Goal: Information Seeking & Learning: Learn about a topic

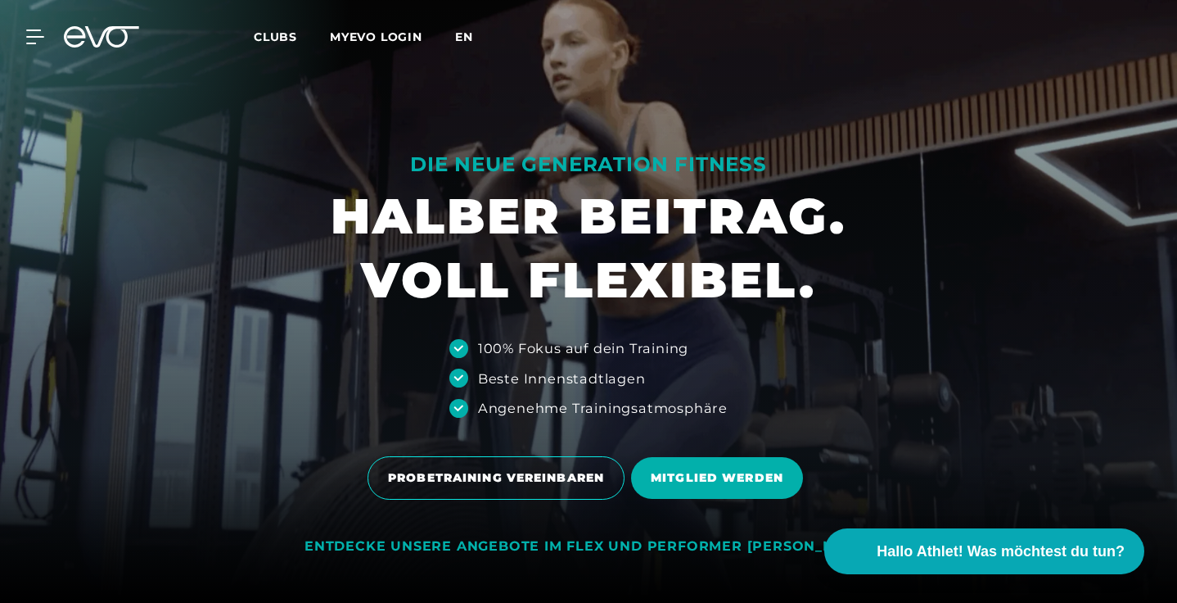
click at [459, 34] on span "en" at bounding box center [464, 36] width 18 height 15
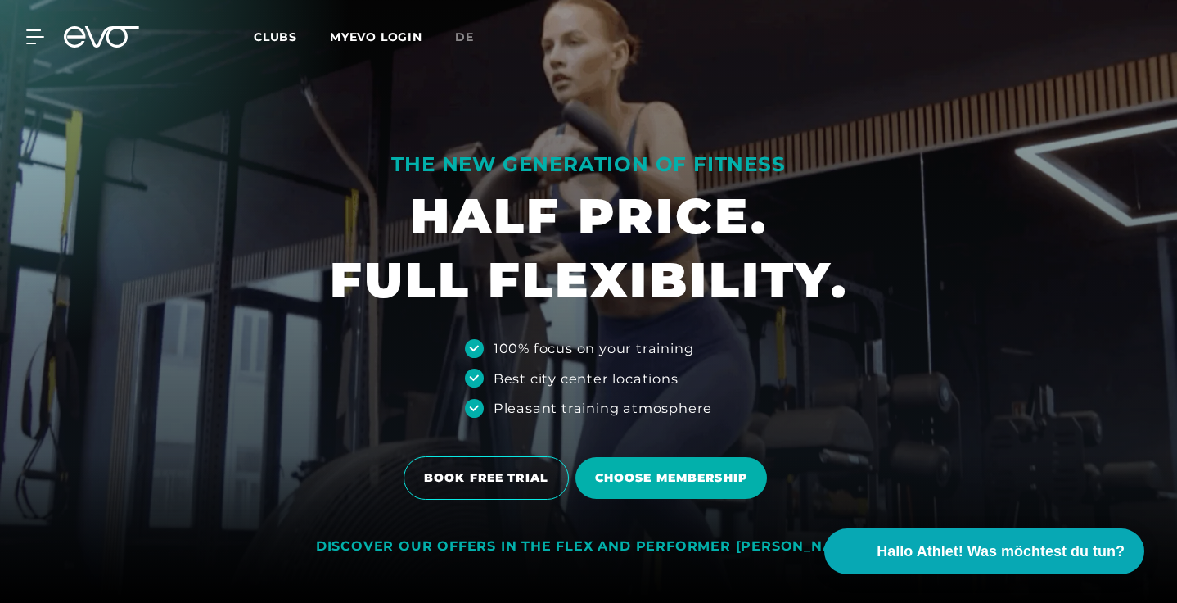
click at [397, 38] on link "MYEVO LOGIN" at bounding box center [376, 36] width 93 height 15
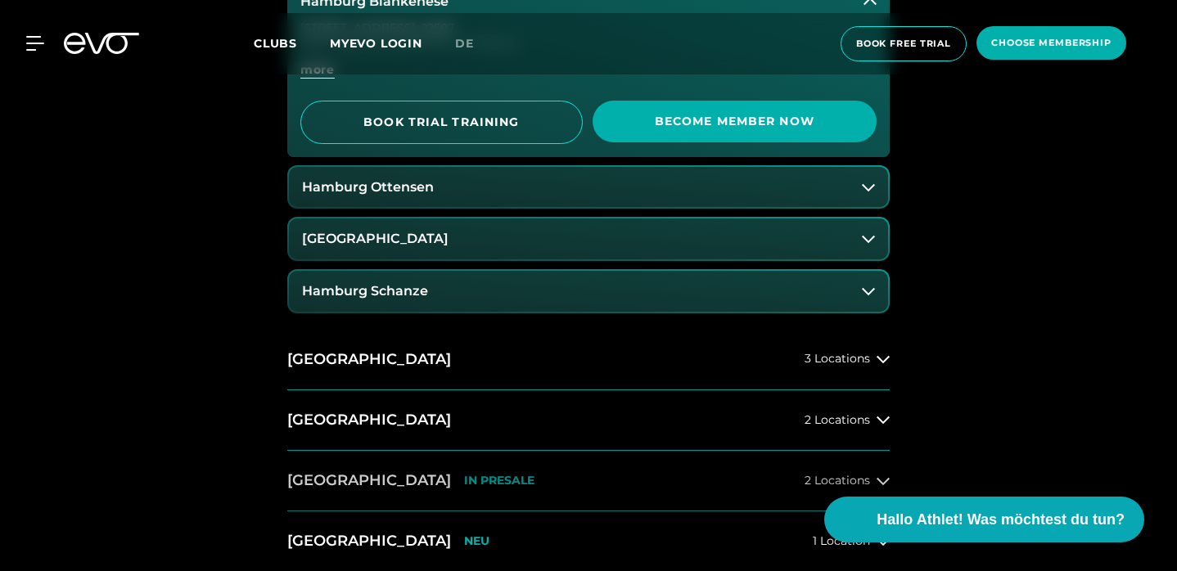
scroll to position [832, 0]
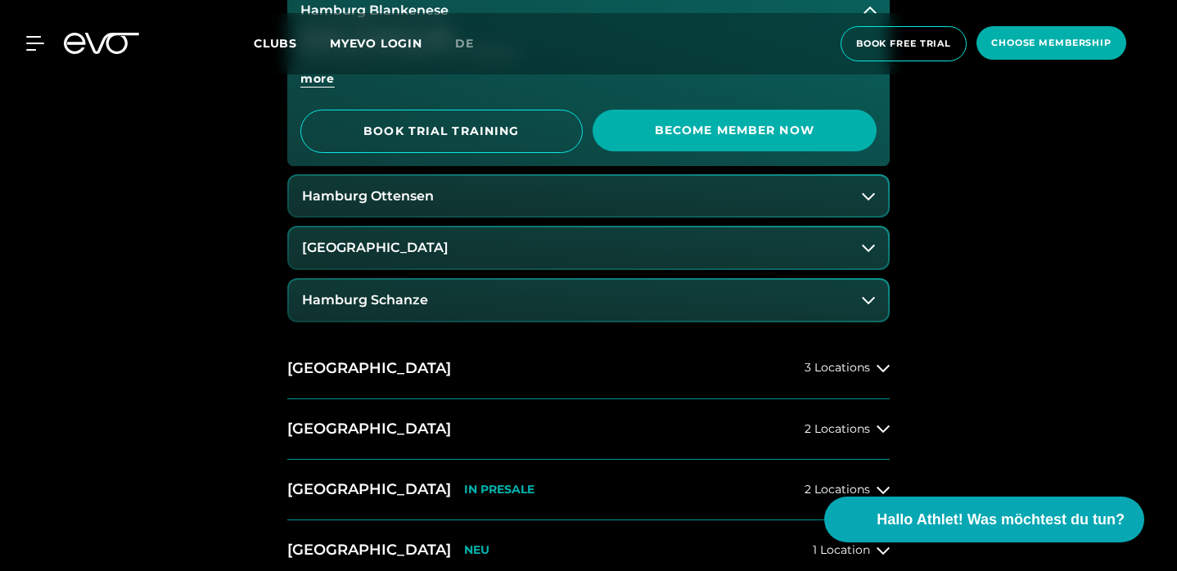
click at [481, 178] on button "Hamburg Ottensen" at bounding box center [588, 196] width 599 height 41
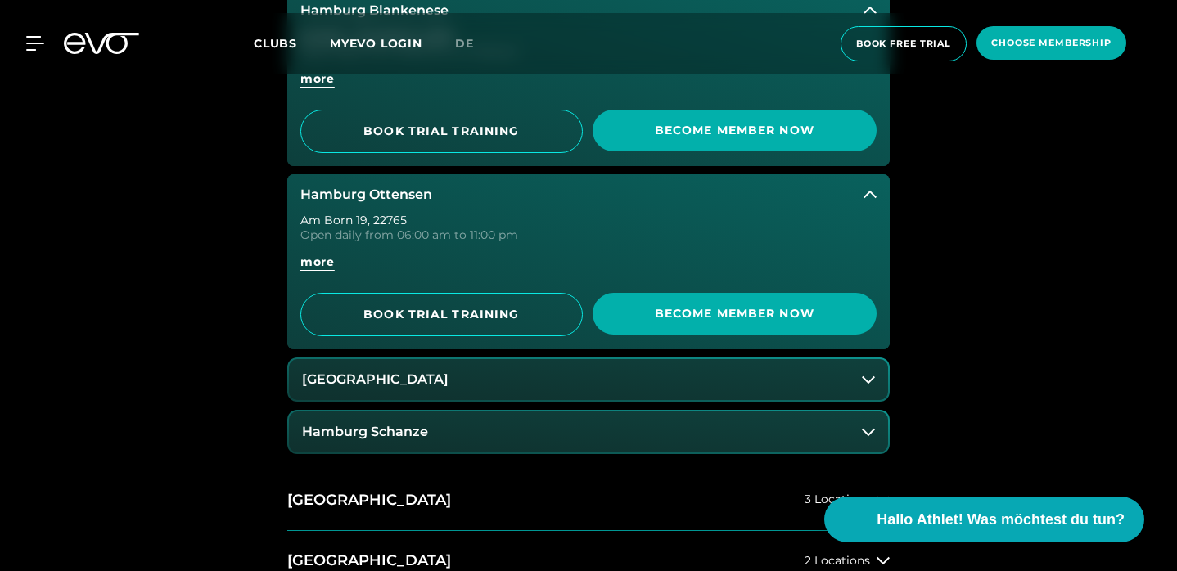
click at [482, 386] on button "Hamburg Stadthausbrücke" at bounding box center [588, 379] width 599 height 41
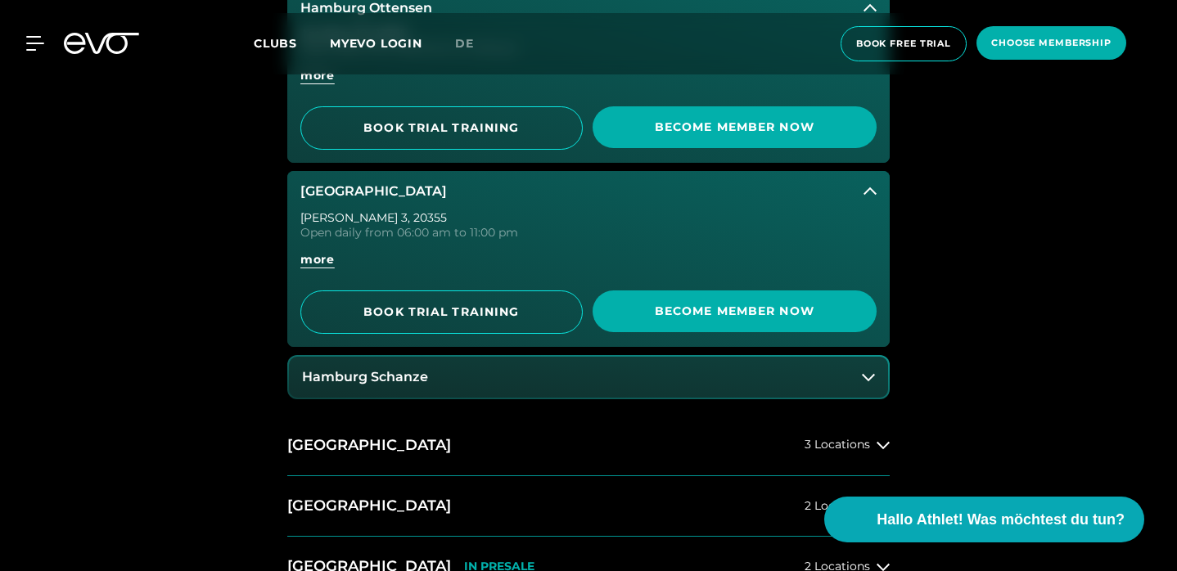
click at [458, 379] on button "Hamburg Schanze" at bounding box center [588, 377] width 599 height 41
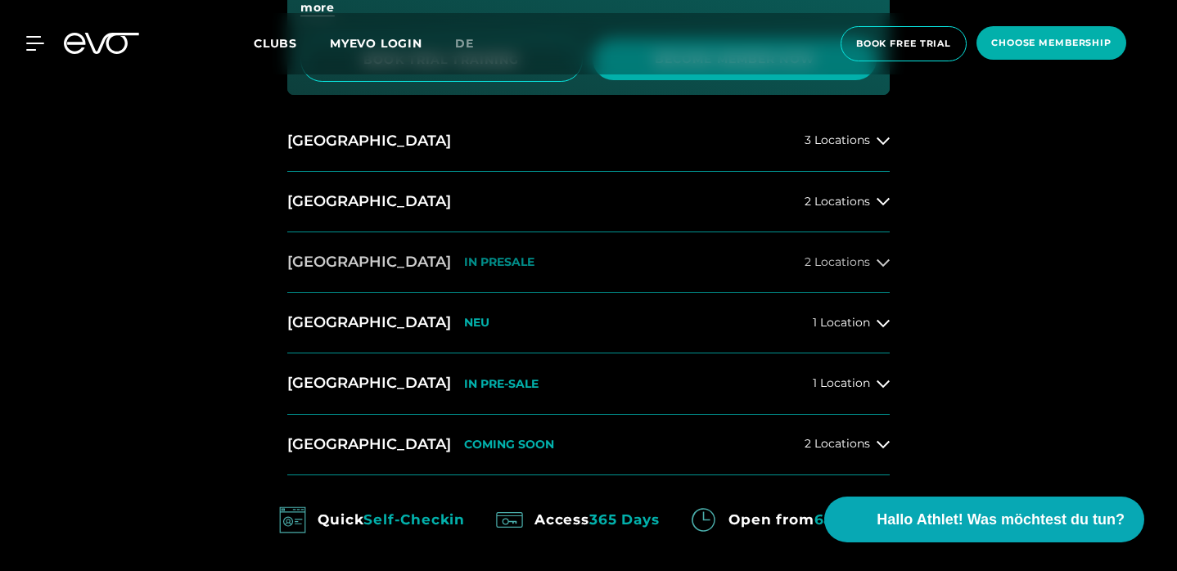
scroll to position [1456, 0]
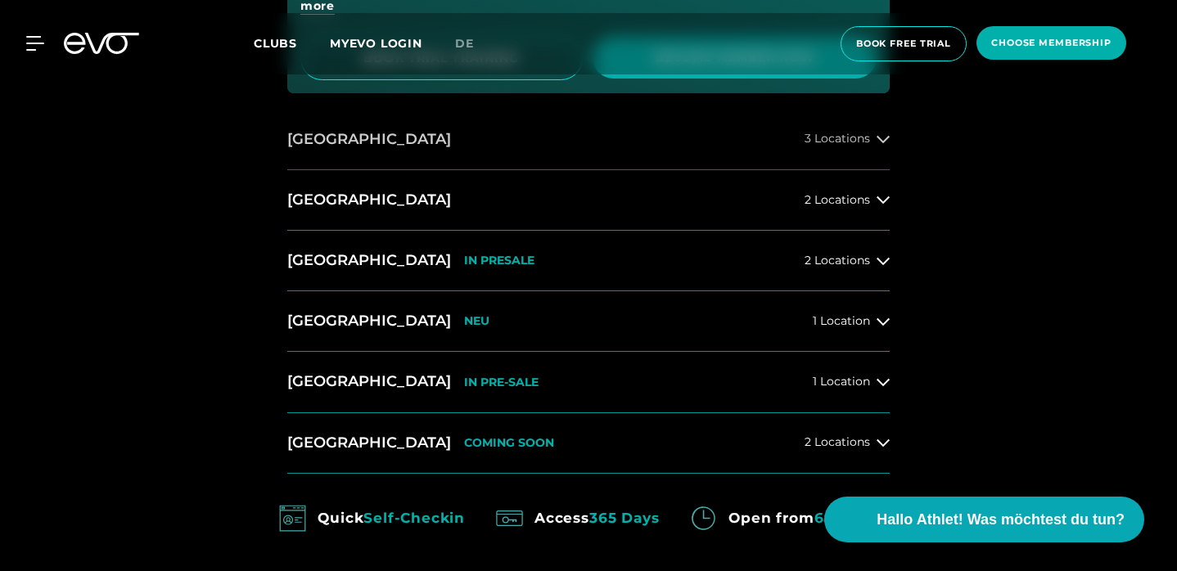
click at [513, 129] on button "Berlin 3 Locations" at bounding box center [588, 140] width 603 height 61
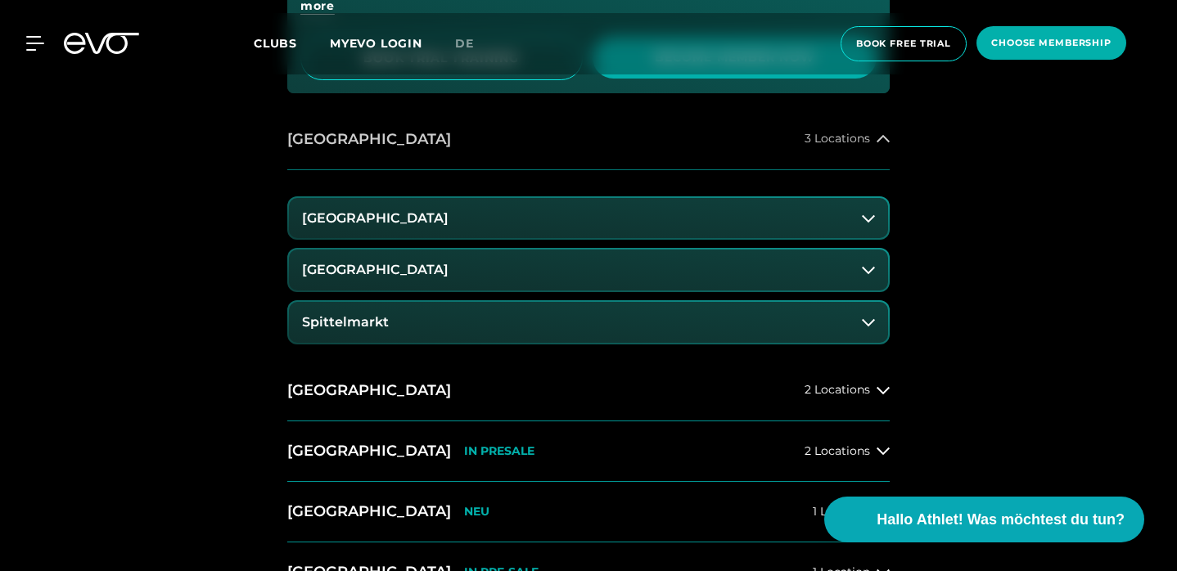
click at [515, 144] on button "Berlin 3 Locations" at bounding box center [588, 140] width 603 height 61
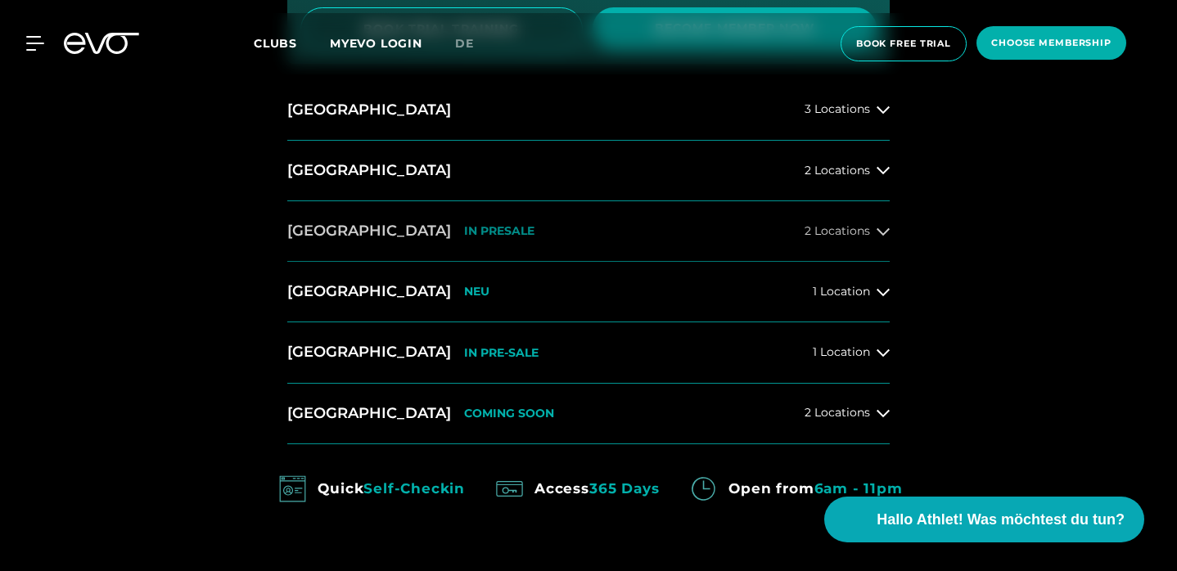
scroll to position [1496, 0]
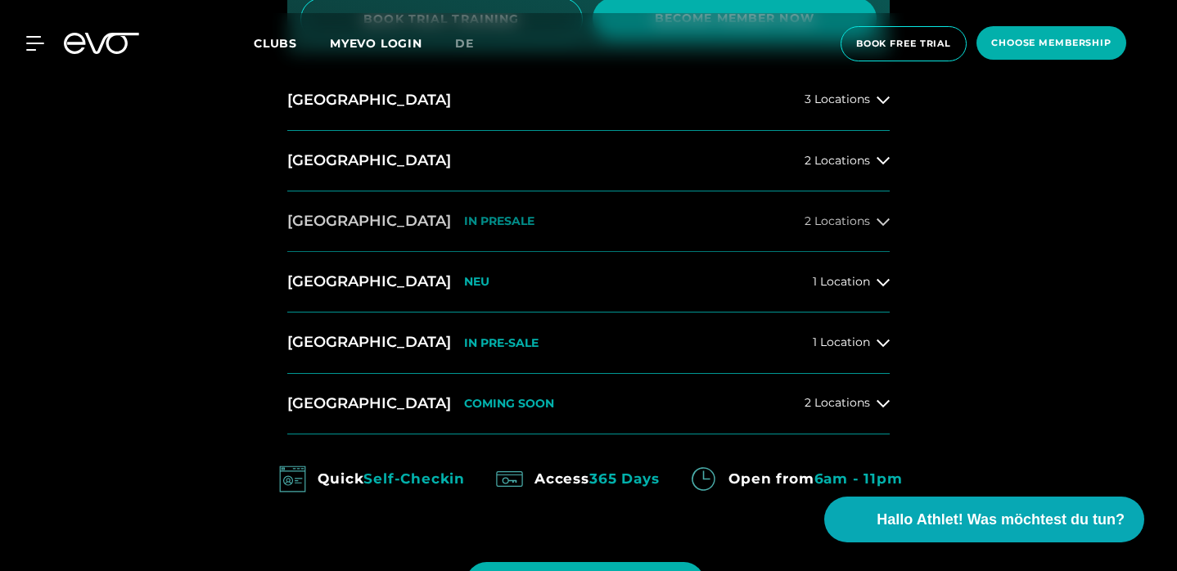
click at [461, 232] on button "München IN PRESALE 2 Locations" at bounding box center [588, 222] width 603 height 61
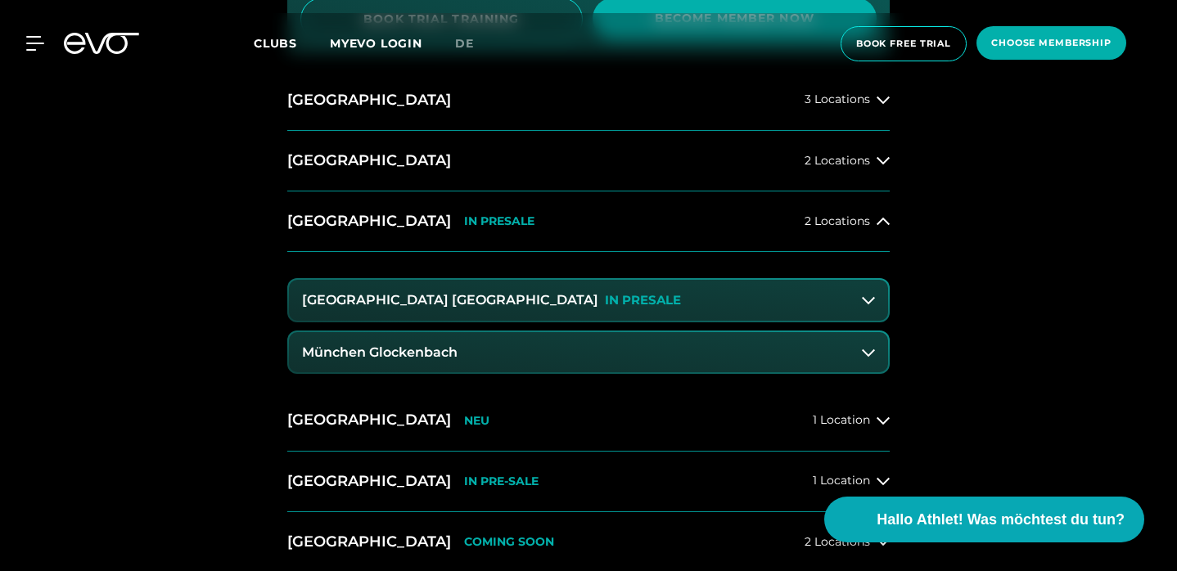
click at [472, 343] on button "München Glockenbach" at bounding box center [588, 352] width 599 height 41
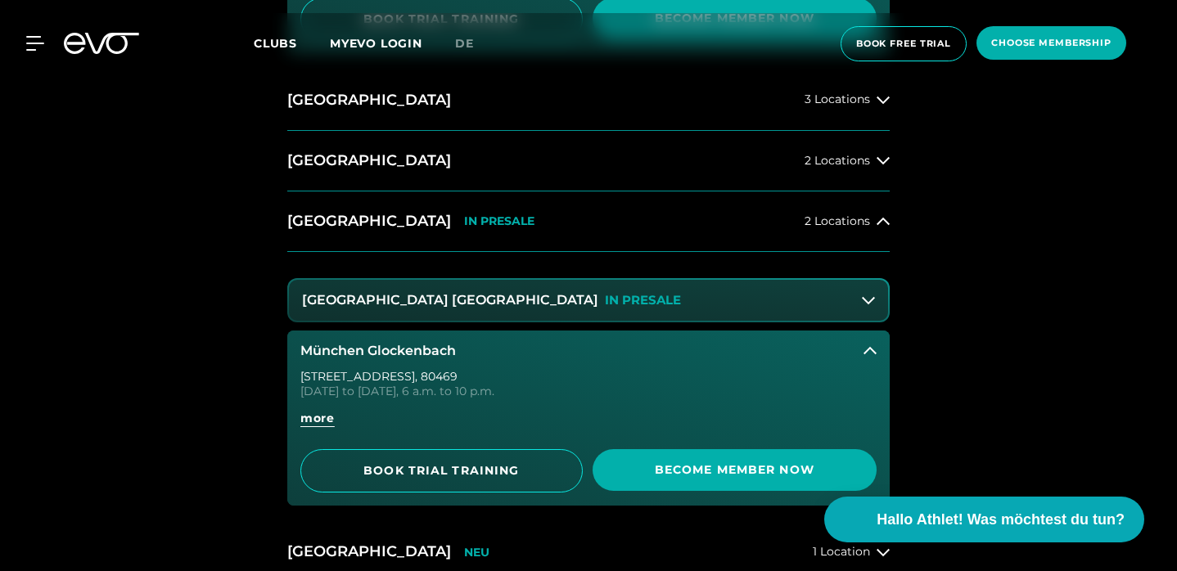
click at [476, 363] on button "München Glockenbach" at bounding box center [588, 351] width 603 height 41
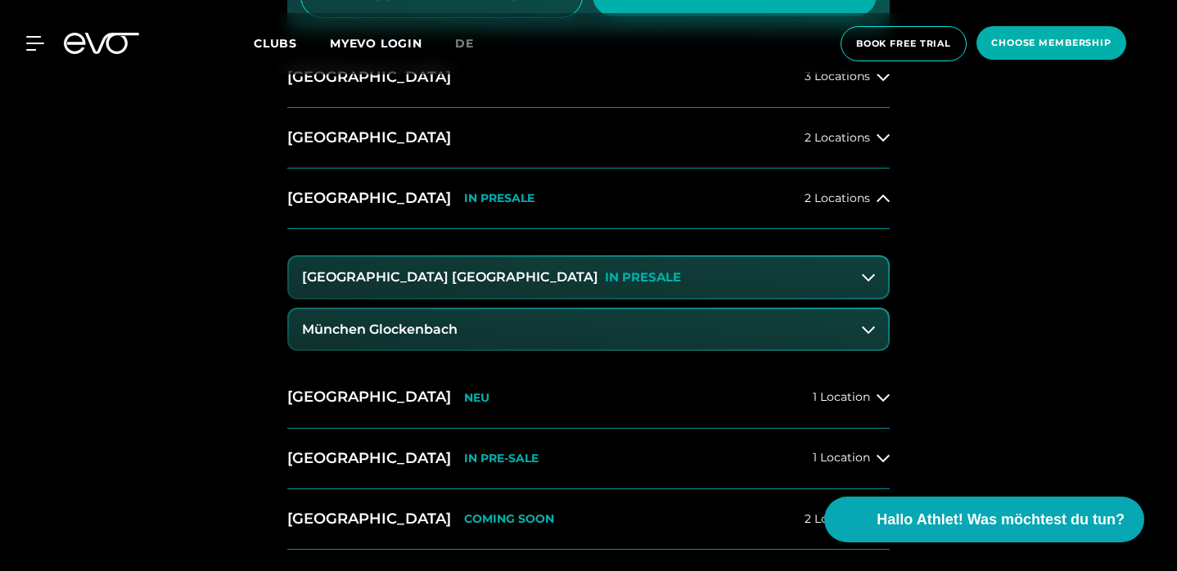
scroll to position [1541, 0]
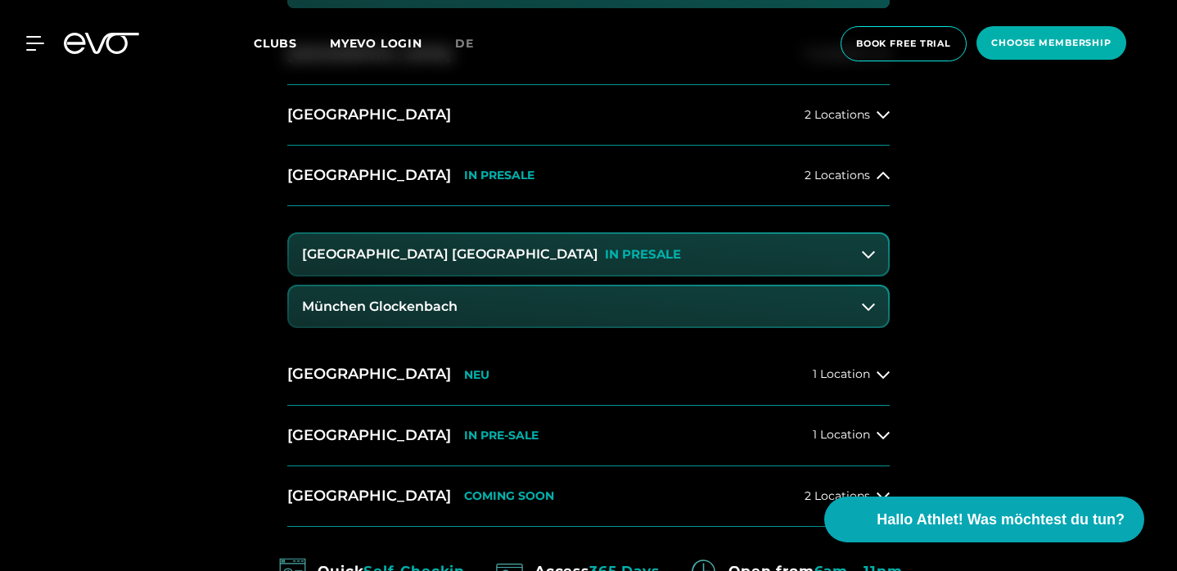
click at [637, 250] on button "München Maxvorstadt IN PRESALE" at bounding box center [588, 254] width 599 height 41
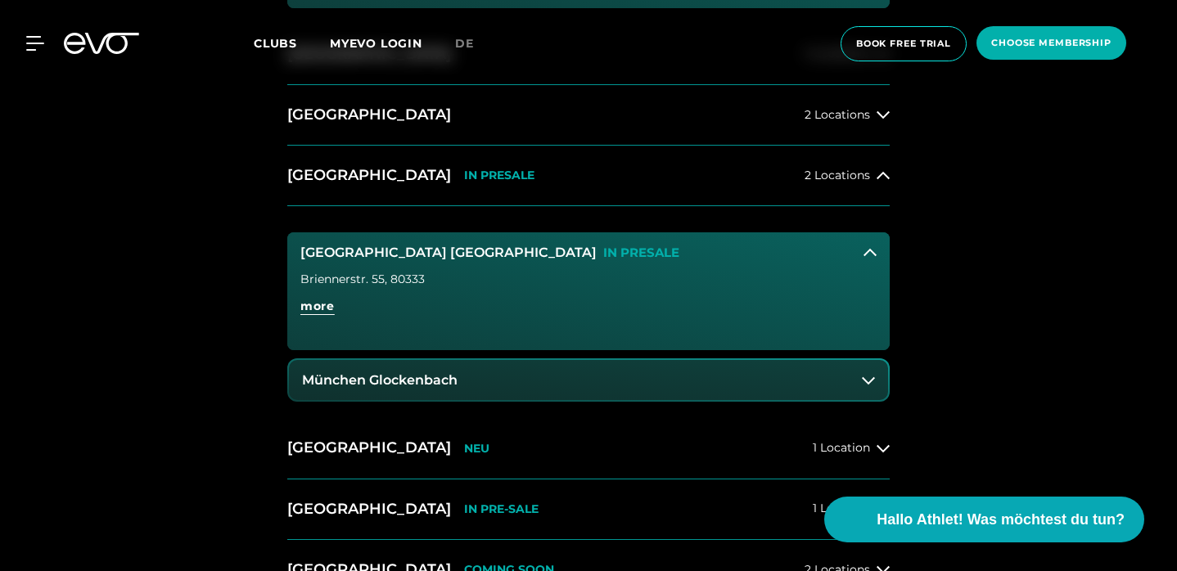
click at [657, 249] on button "München Maxvorstadt IN PRESALE" at bounding box center [588, 252] width 603 height 41
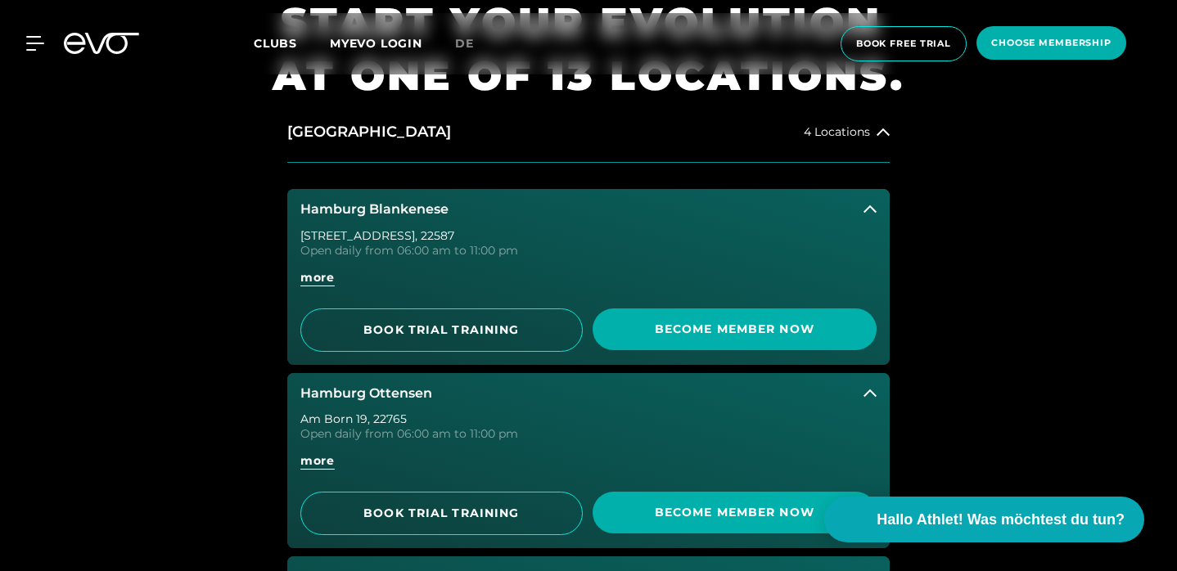
scroll to position [619, 0]
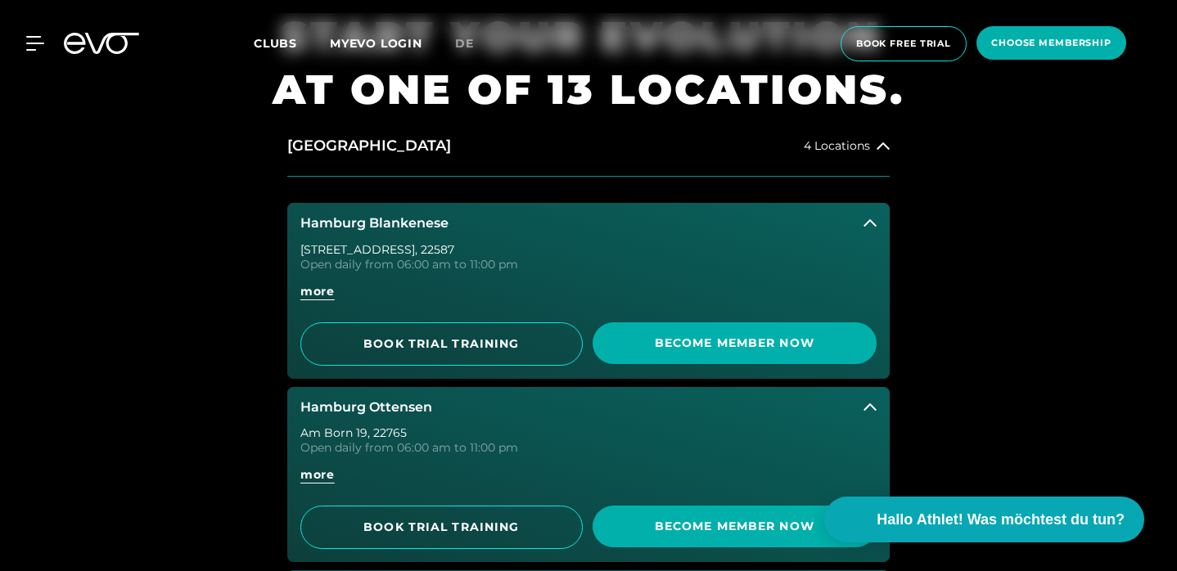
click at [869, 220] on icon at bounding box center [870, 223] width 13 height 13
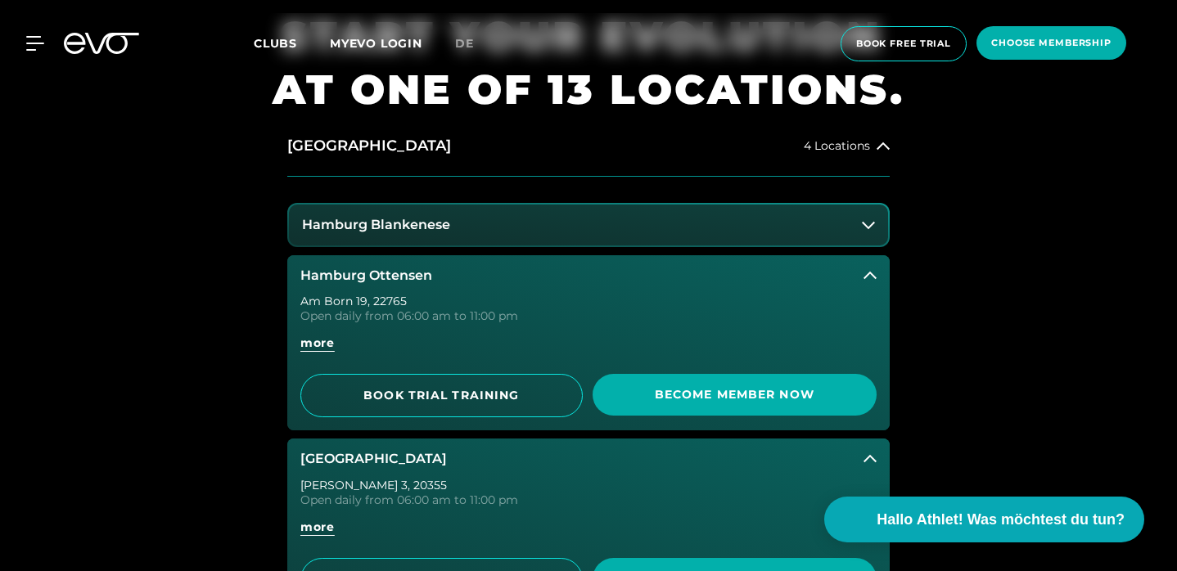
click at [868, 271] on icon at bounding box center [870, 275] width 13 height 13
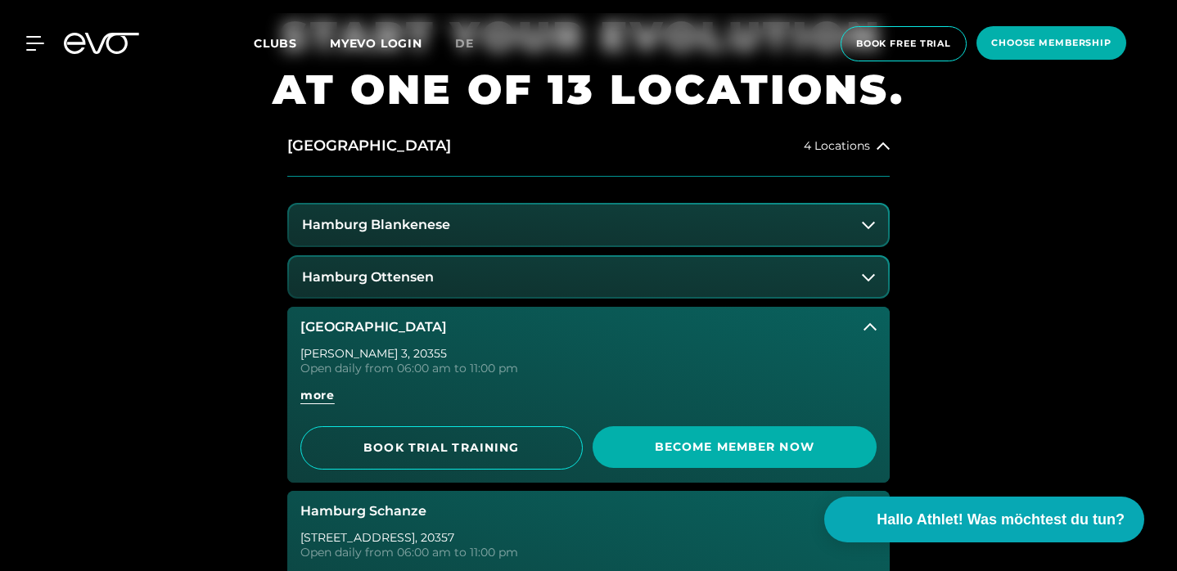
click at [861, 314] on button "Hamburg Stadthausbrücke" at bounding box center [588, 327] width 603 height 41
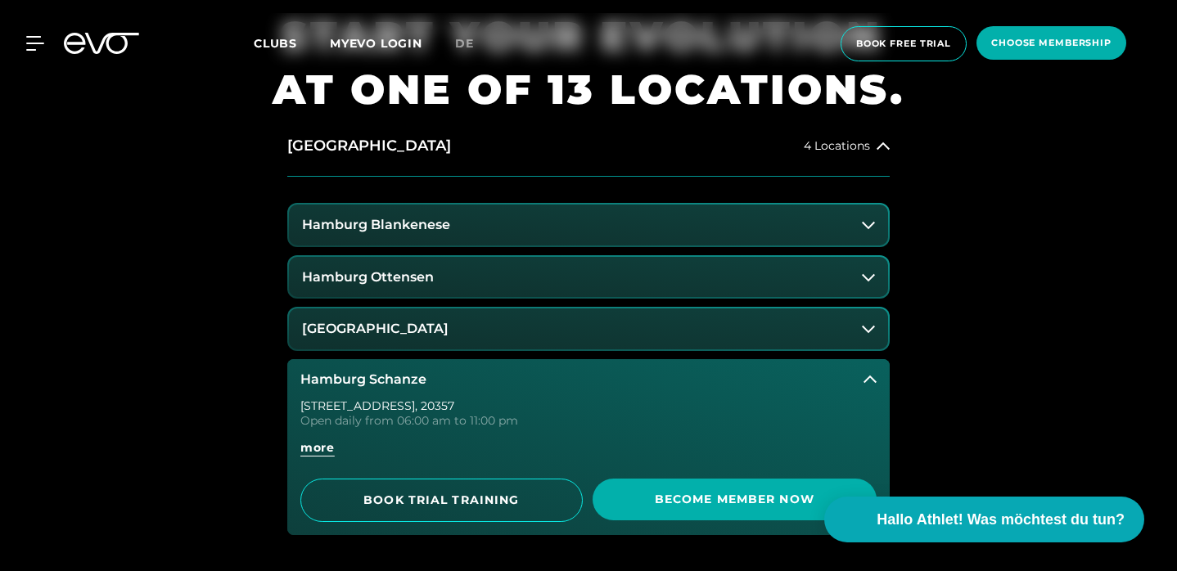
click at [869, 386] on button "Hamburg Schanze" at bounding box center [588, 379] width 603 height 41
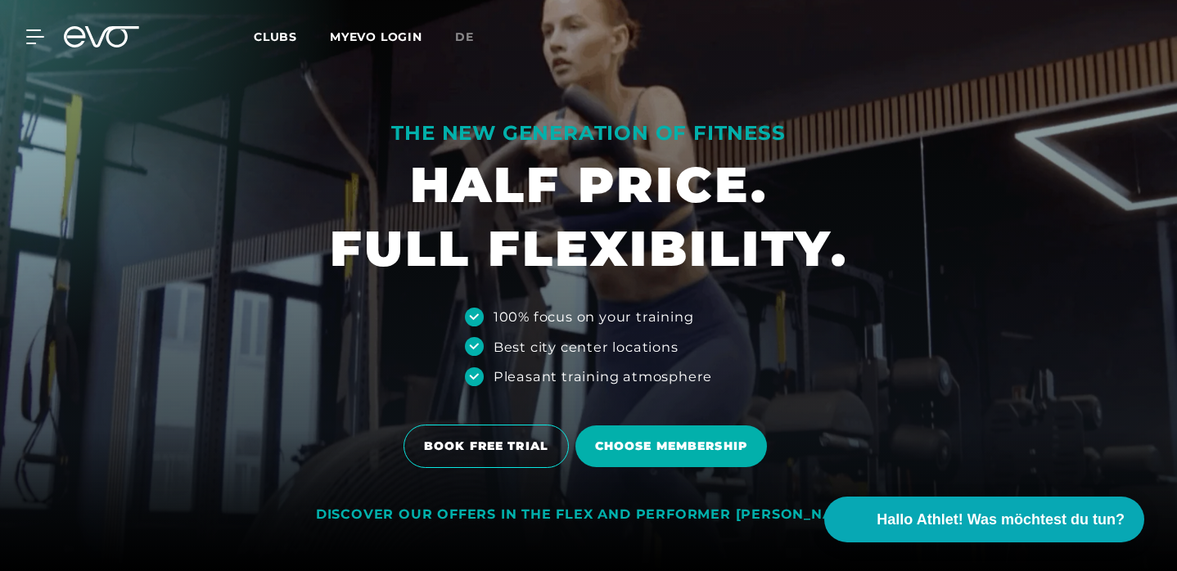
scroll to position [0, 0]
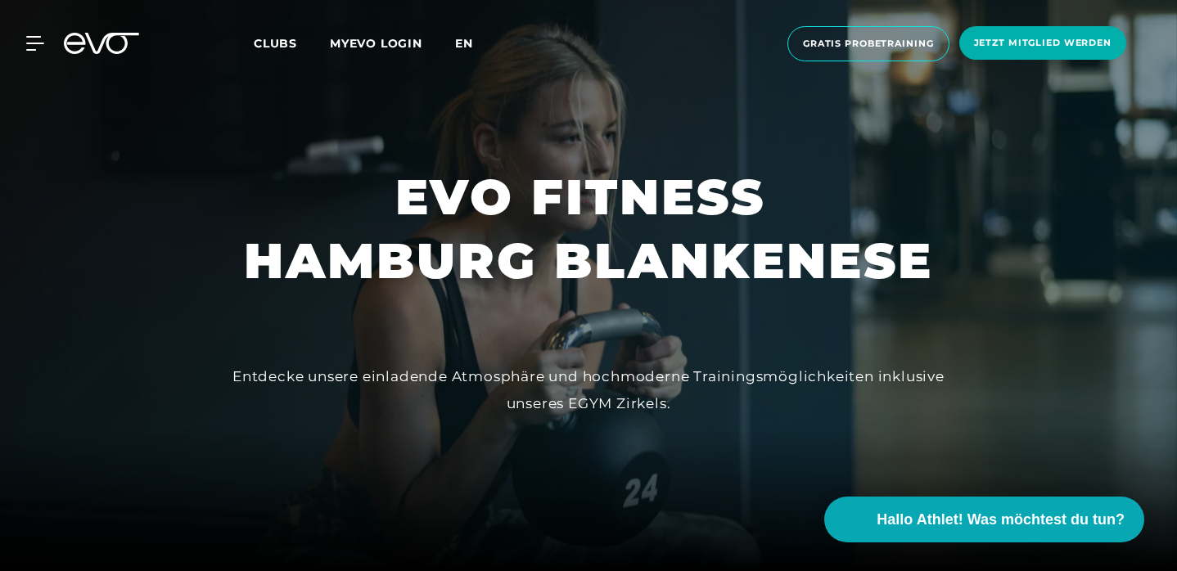
click at [463, 43] on span "en" at bounding box center [464, 43] width 18 height 15
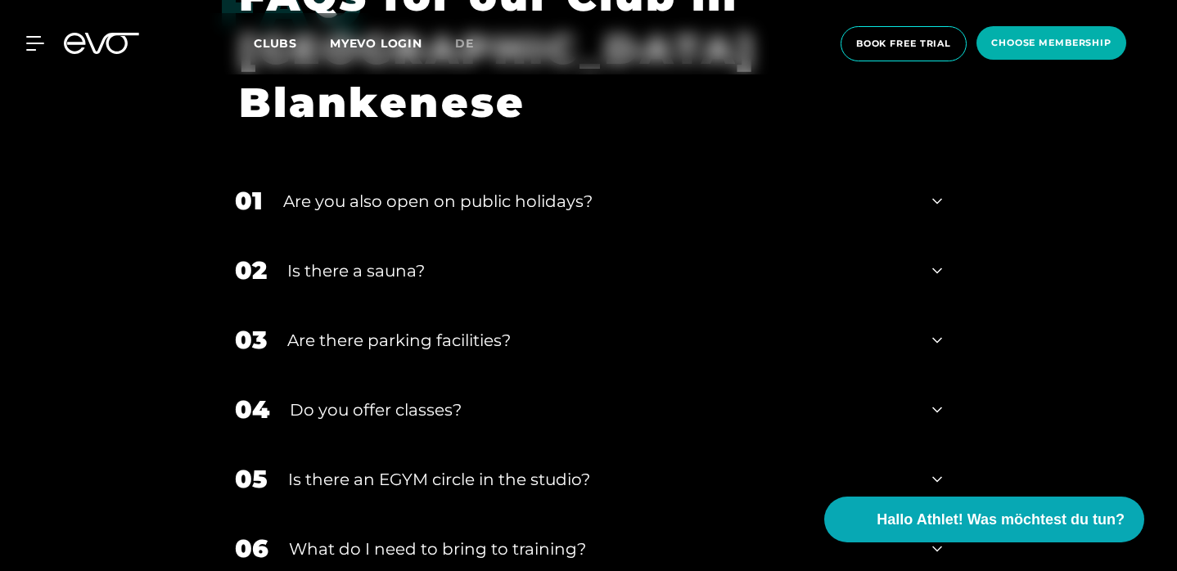
scroll to position [5036, 0]
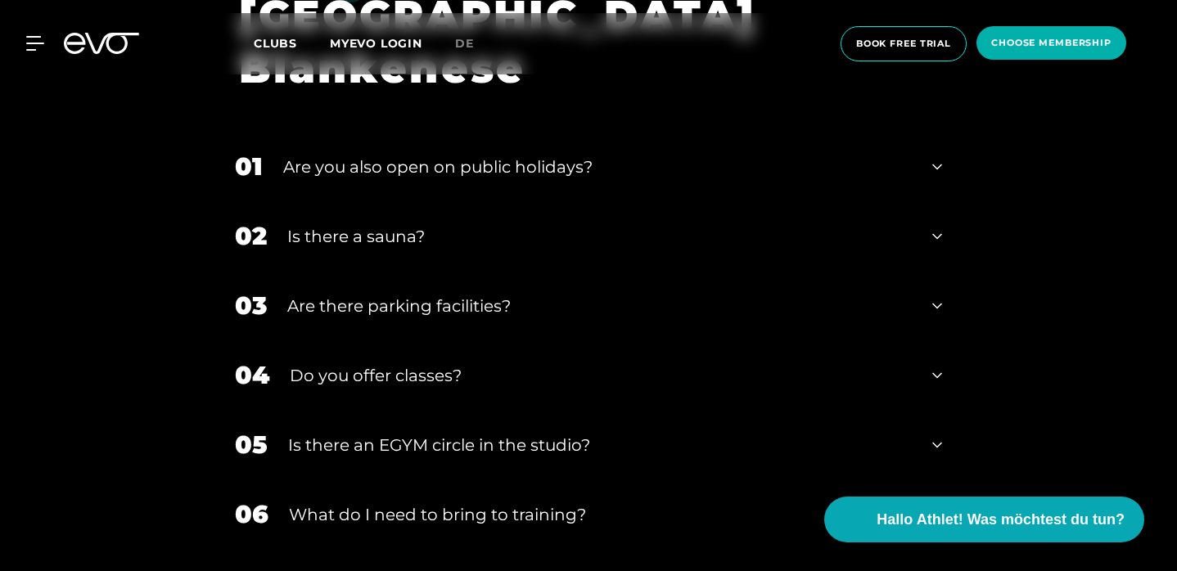
click at [909, 341] on div "04 Do you offer classes?" at bounding box center [589, 376] width 740 height 70
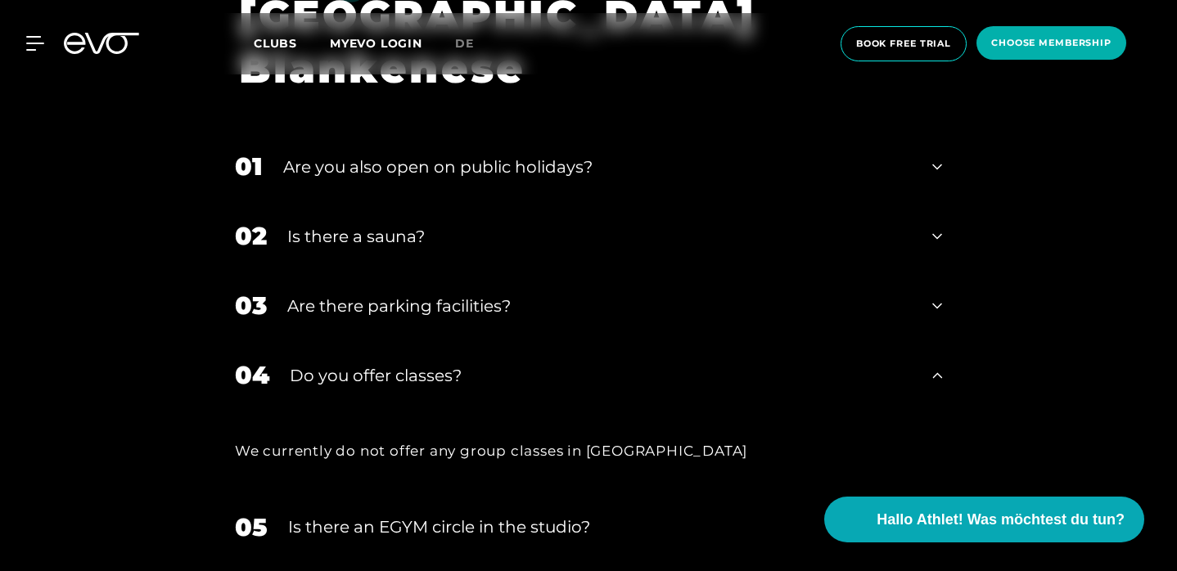
click at [933, 366] on icon at bounding box center [937, 376] width 10 height 20
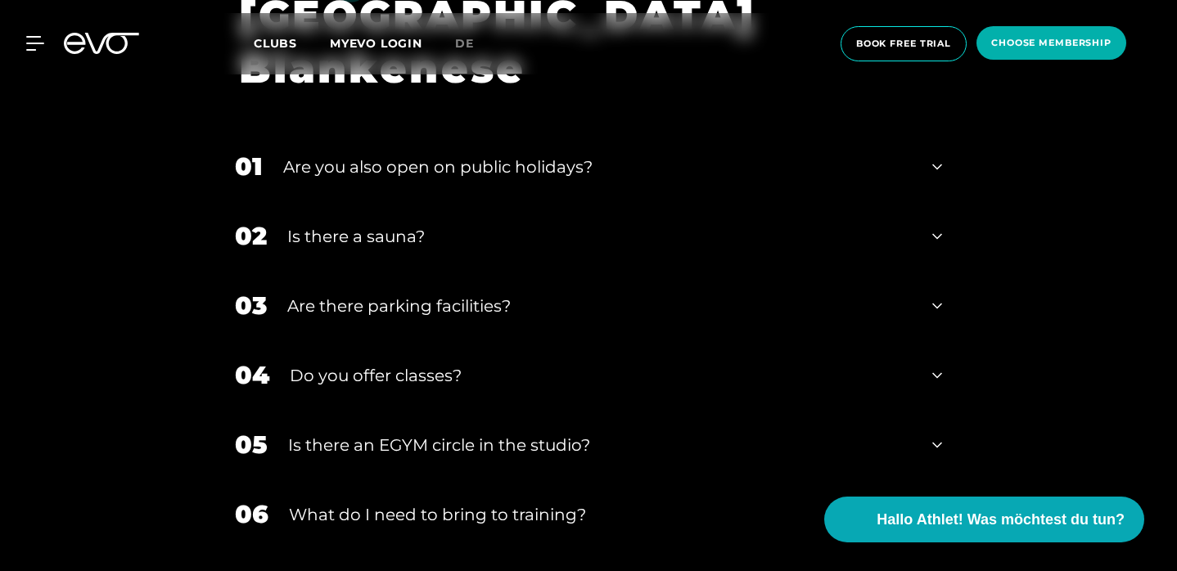
click at [921, 410] on div "05 Is there an EGYM circle in the studio?" at bounding box center [589, 445] width 740 height 70
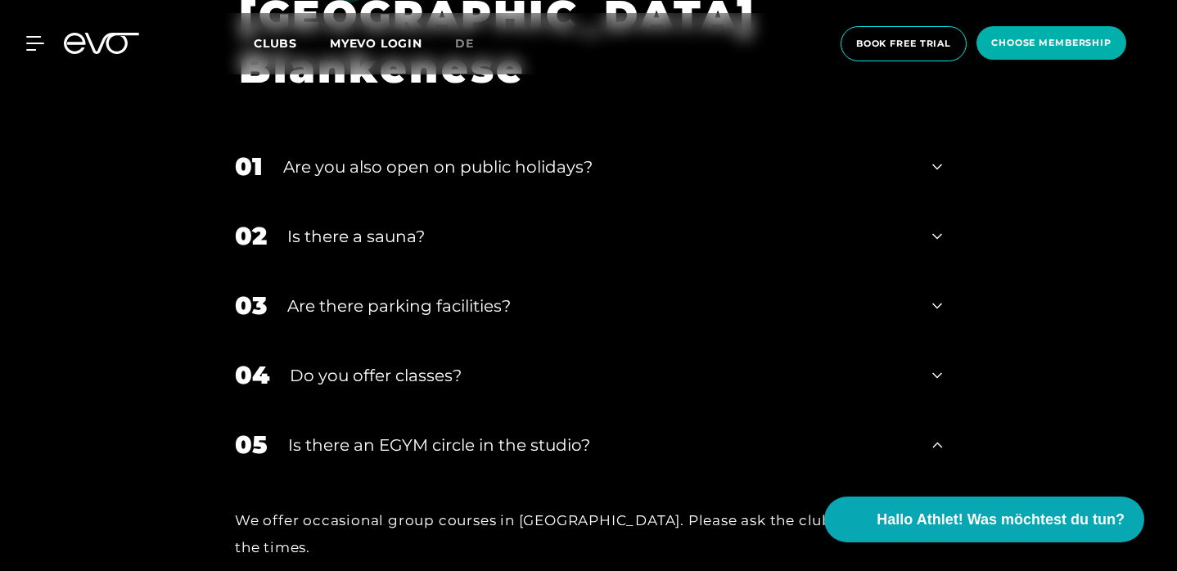
click at [929, 410] on div "05 Is there an EGYM circle in the studio?" at bounding box center [589, 445] width 740 height 70
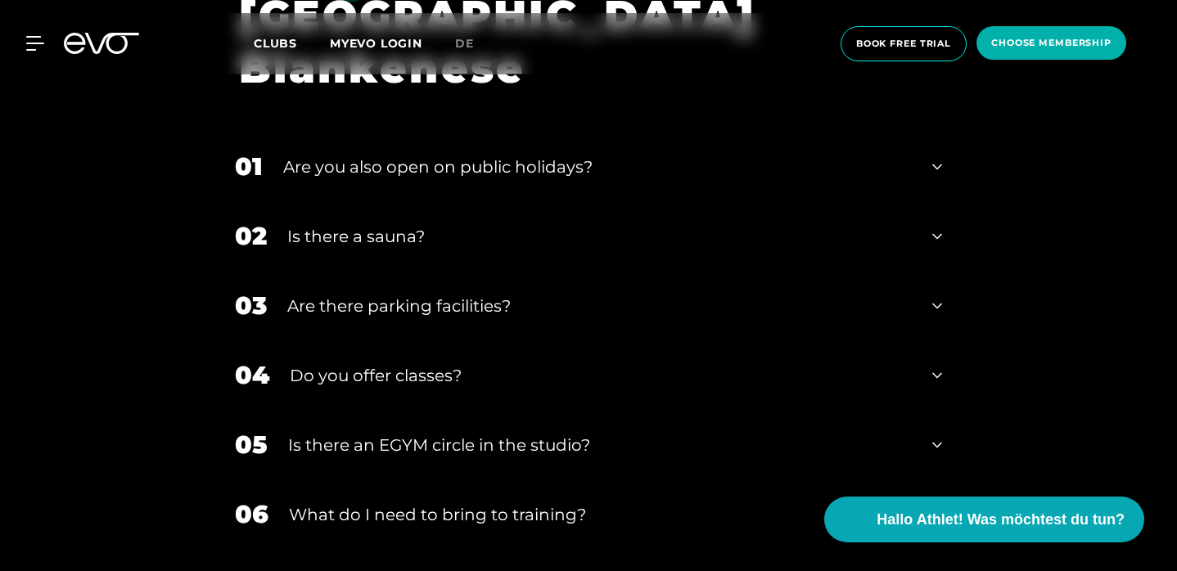
click at [914, 480] on div "06 What do I need to bring to training?" at bounding box center [589, 515] width 740 height 70
click at [897, 480] on div "06 What do I need to bring to training?" at bounding box center [589, 515] width 740 height 70
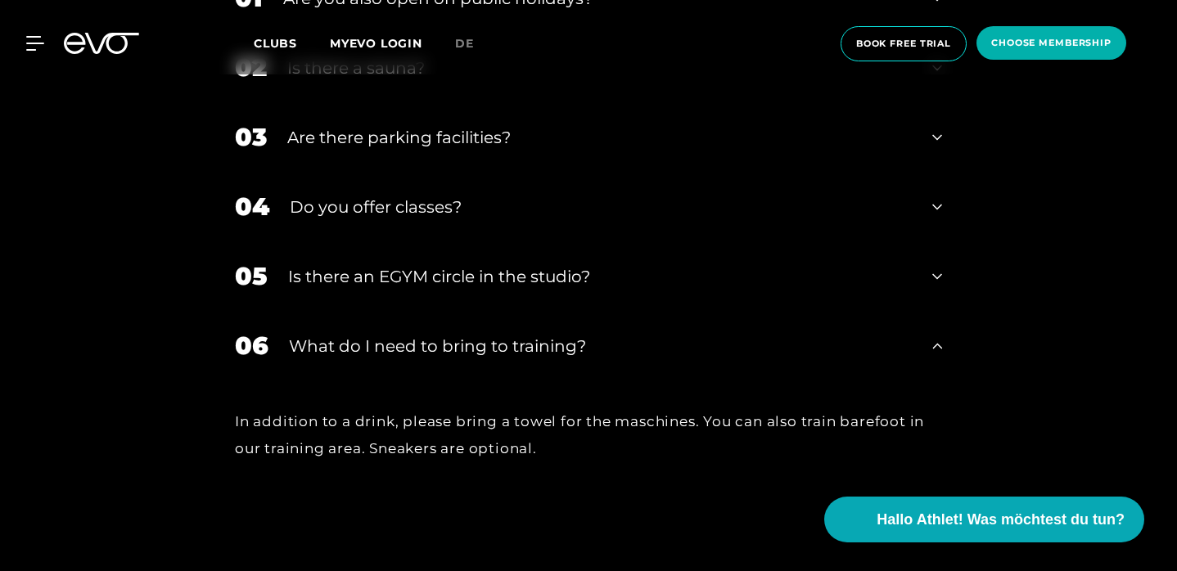
scroll to position [5208, 0]
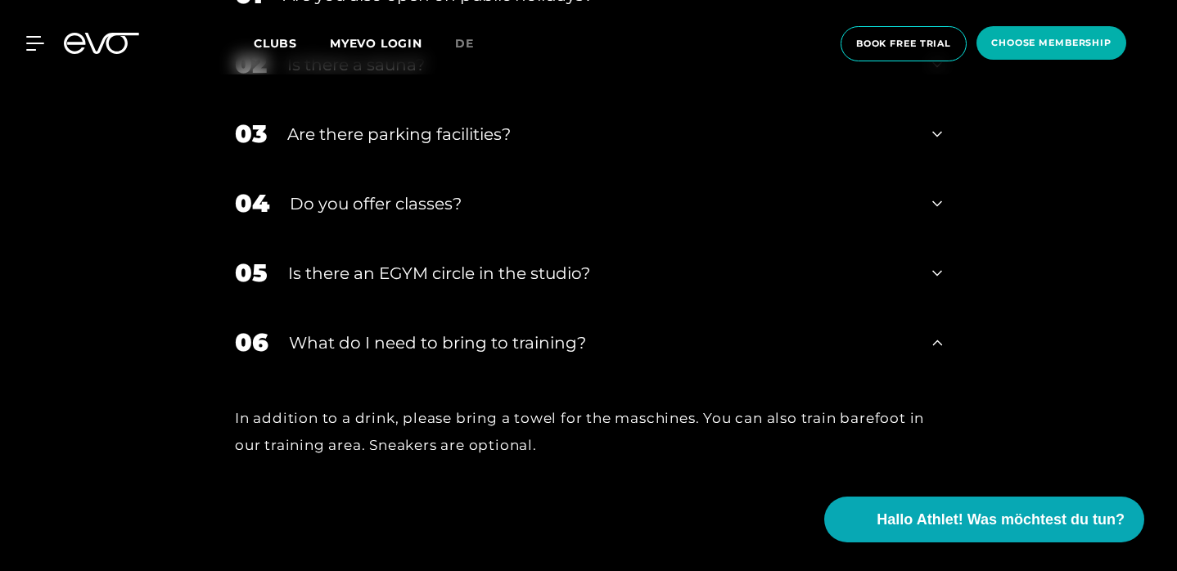
click at [936, 333] on icon at bounding box center [937, 343] width 10 height 20
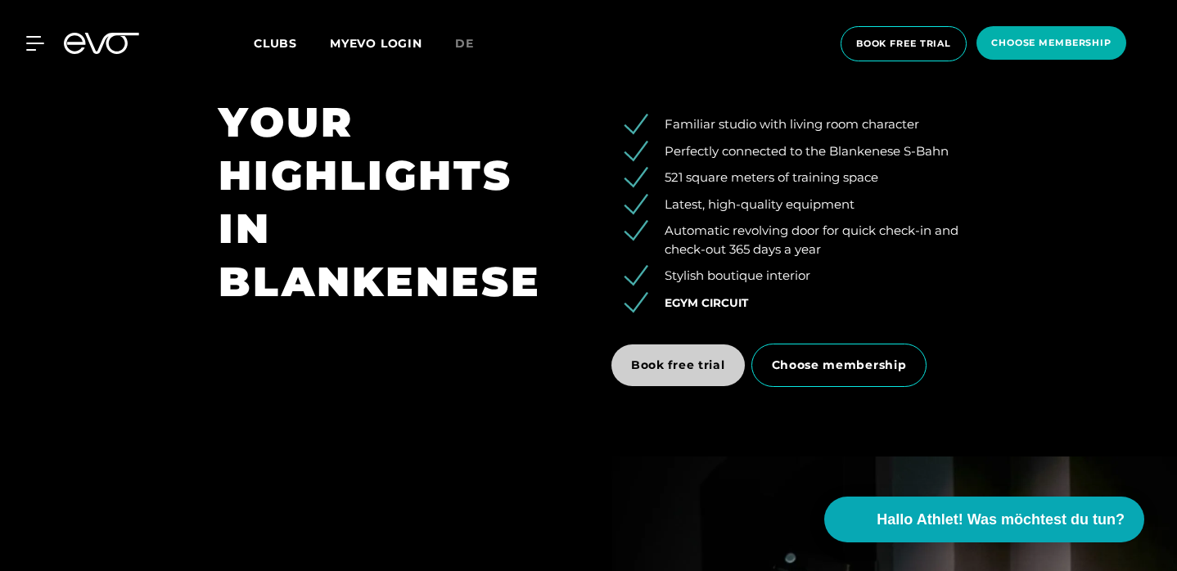
scroll to position [2254, 0]
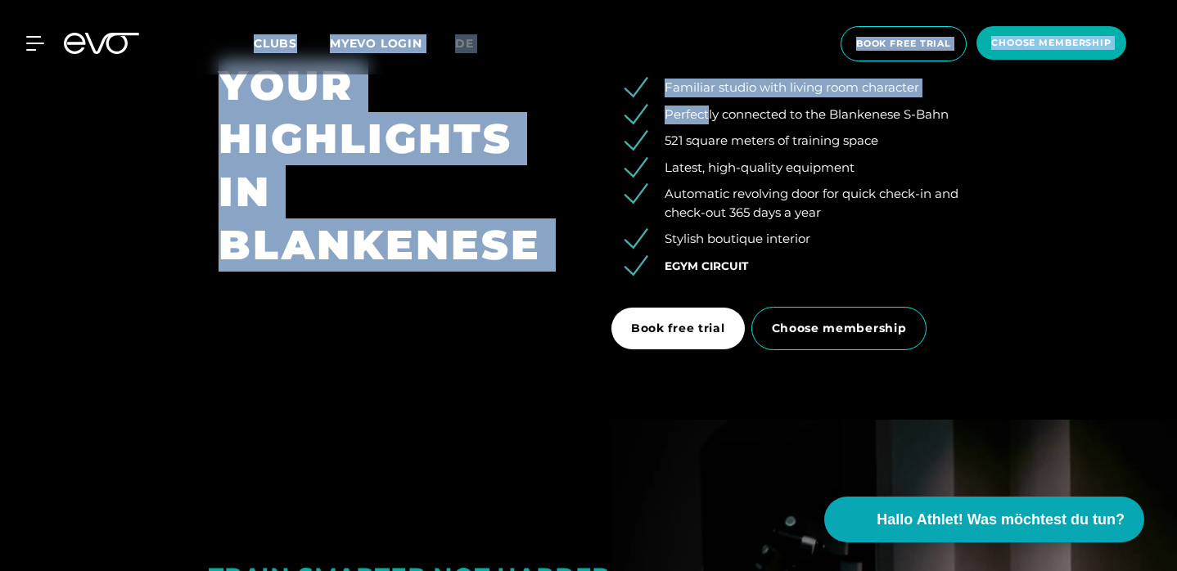
drag, startPoint x: 672, startPoint y: 82, endPoint x: 707, endPoint y: 115, distance: 48.6
click at [707, 115] on li "Perfectly connected to the Blankenese S-Bahn" at bounding box center [797, 115] width 323 height 19
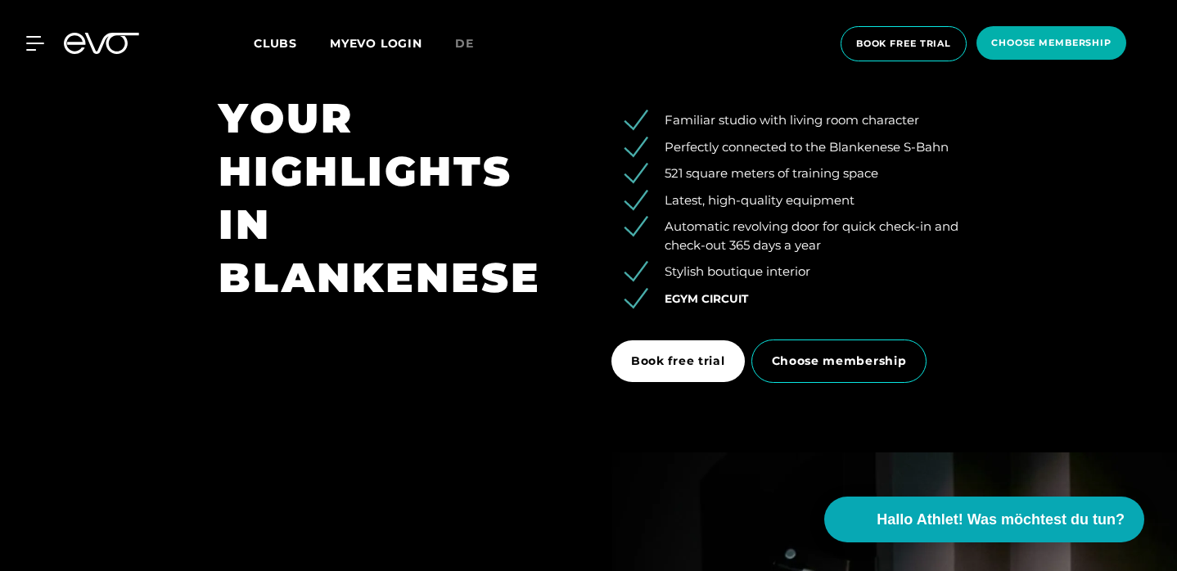
scroll to position [2219, 0]
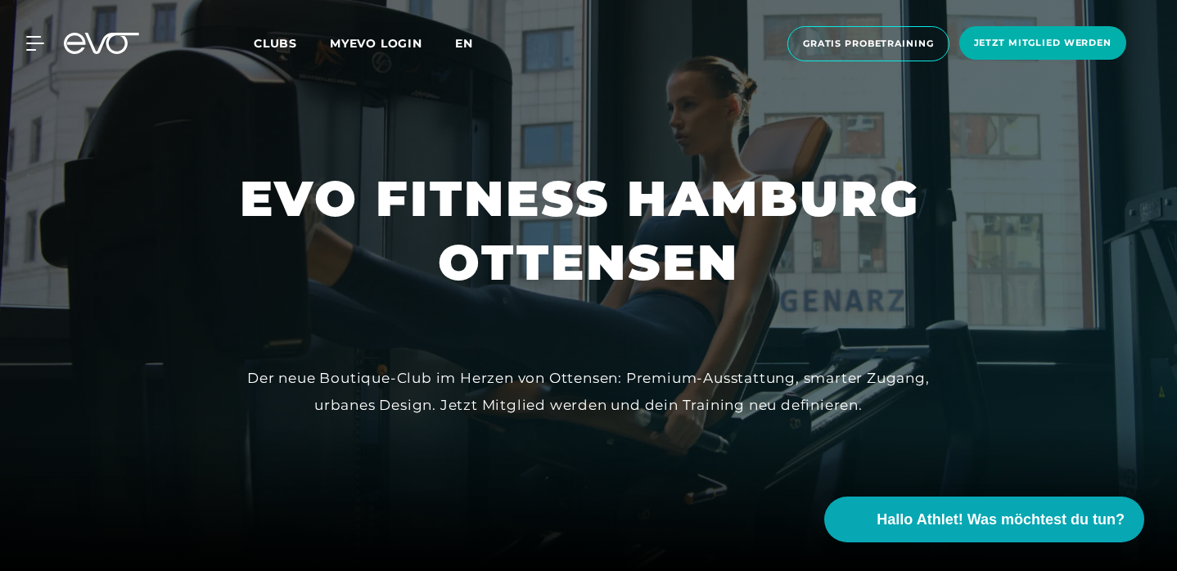
click at [457, 50] on span "en" at bounding box center [464, 43] width 18 height 15
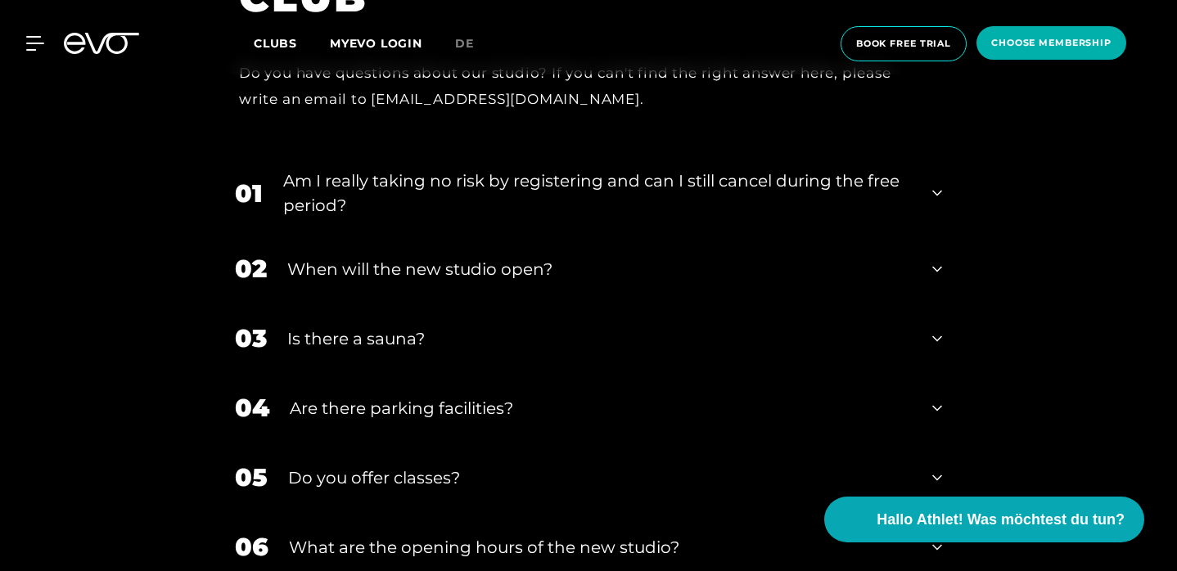
scroll to position [5278, 0]
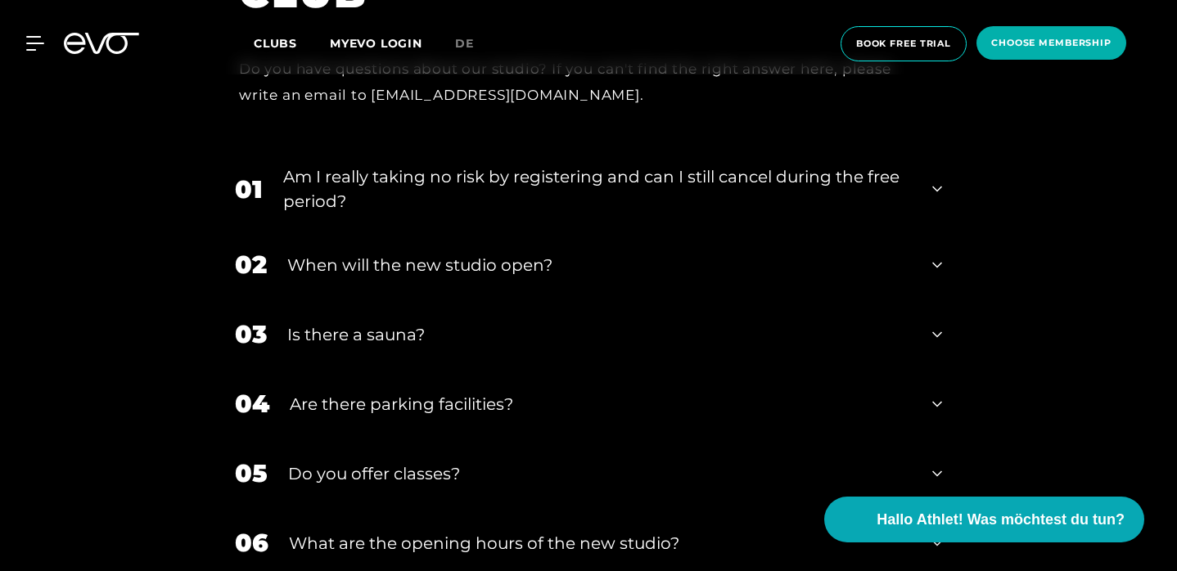
click at [552, 462] on div "Do you offer classes?" at bounding box center [600, 474] width 624 height 25
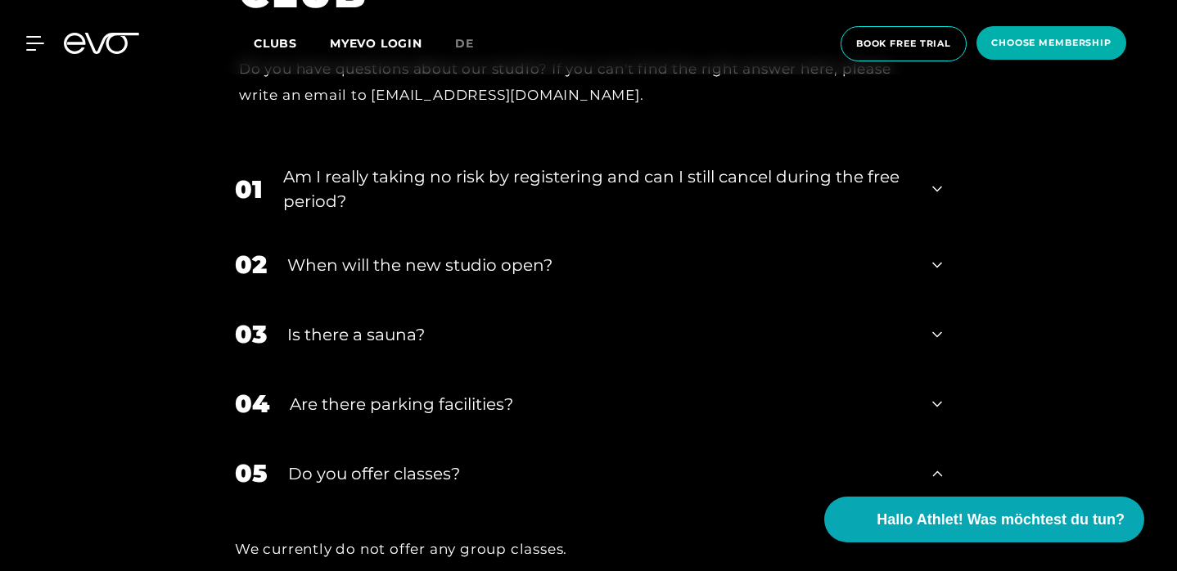
scroll to position [5293, 0]
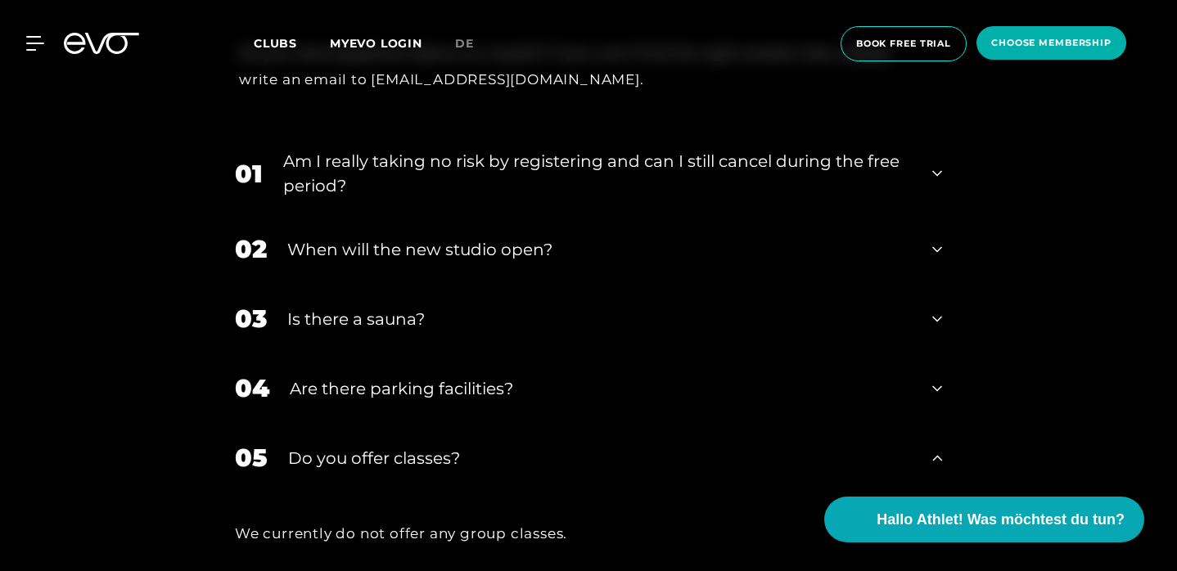
click at [510, 446] on div "Do you offer classes?" at bounding box center [600, 458] width 624 height 25
click at [498, 377] on div "Are there parking facilities?" at bounding box center [601, 389] width 622 height 25
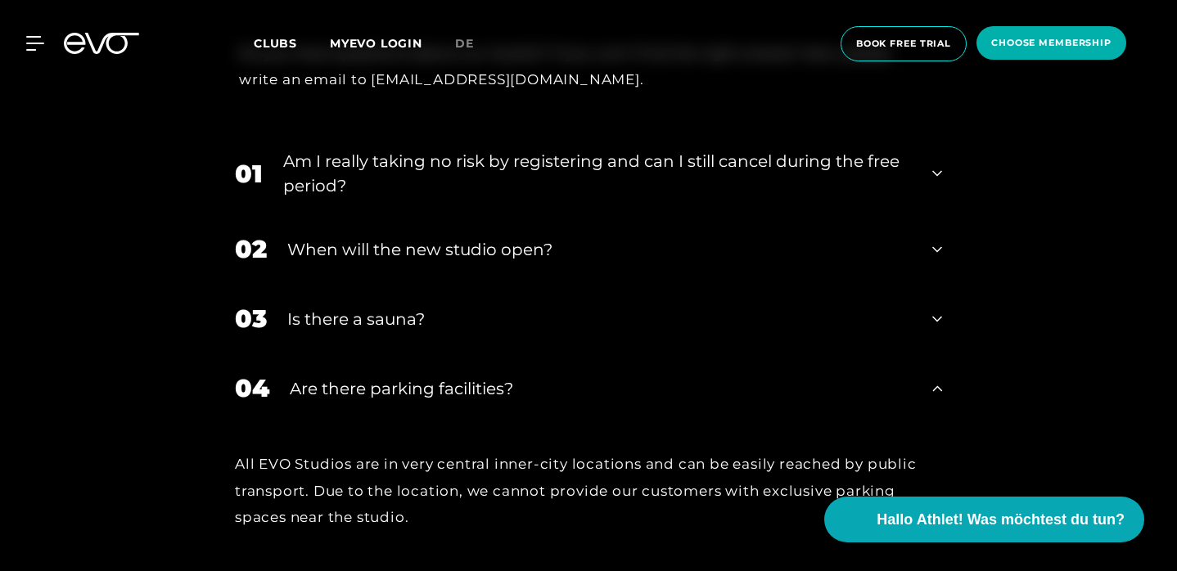
click at [498, 377] on div "Are there parking facilities?" at bounding box center [601, 389] width 622 height 25
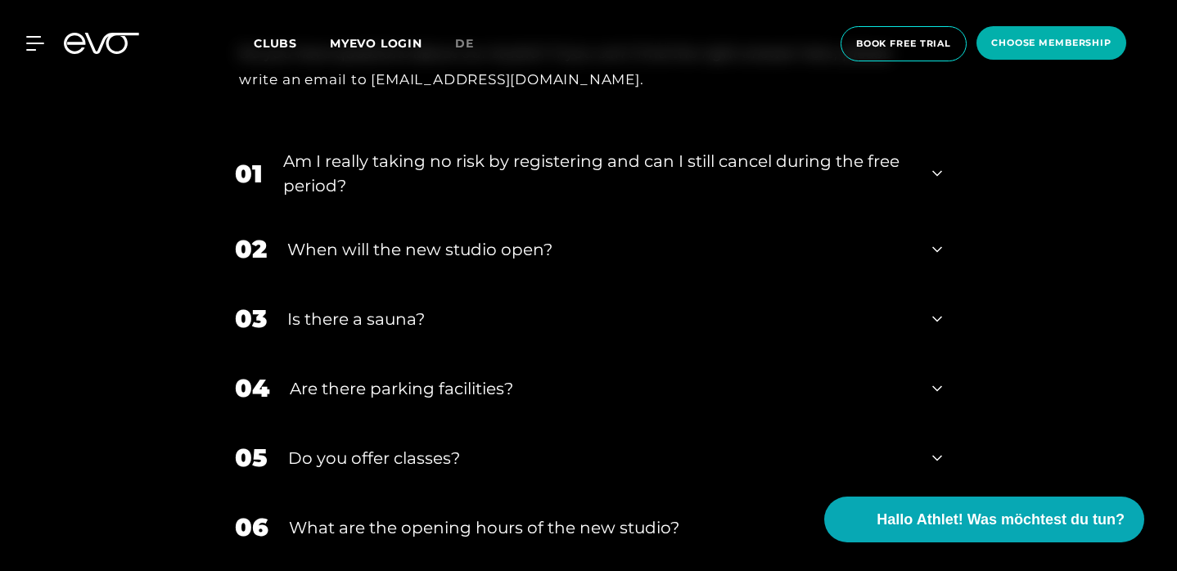
click at [454, 307] on div "Is there a sauna?" at bounding box center [599, 319] width 625 height 25
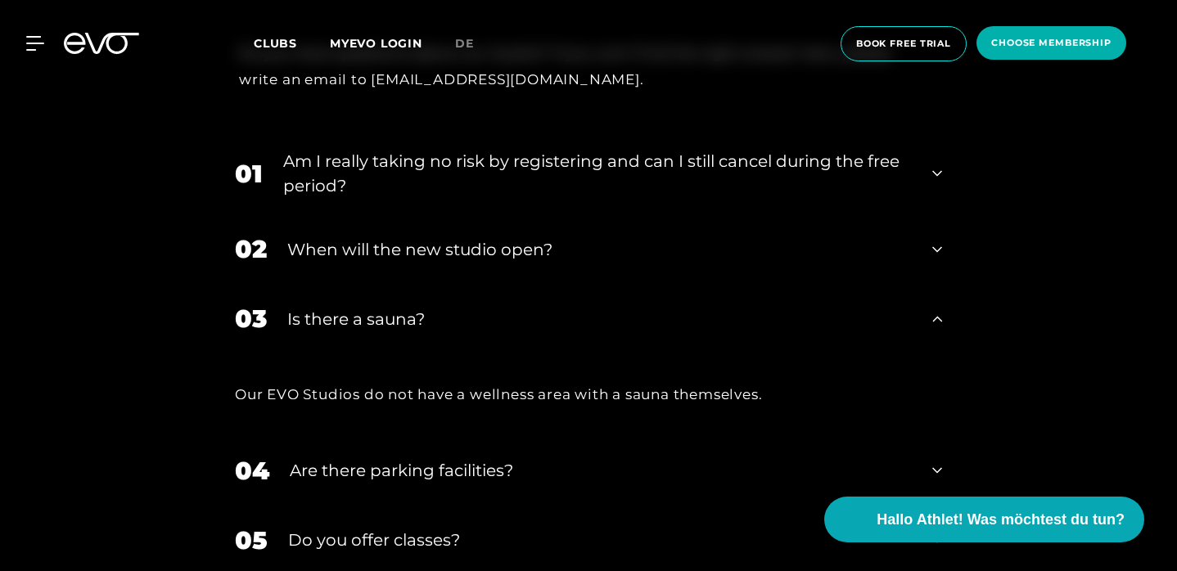
click at [450, 307] on div "Is there a sauna?" at bounding box center [599, 319] width 625 height 25
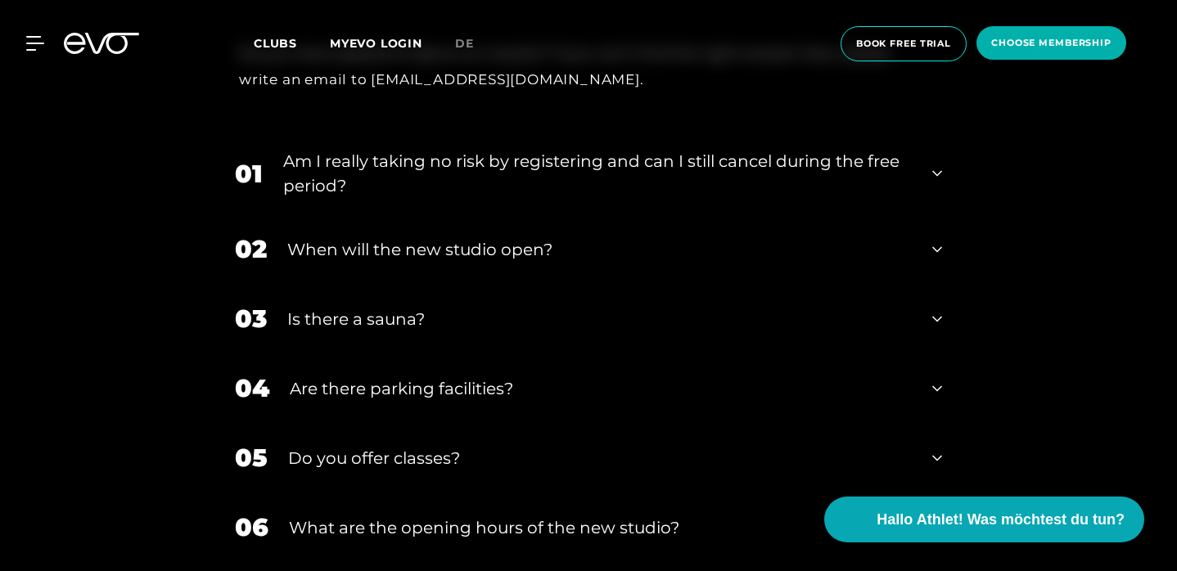
click at [464, 237] on div "When will the new studio open?" at bounding box center [599, 249] width 625 height 25
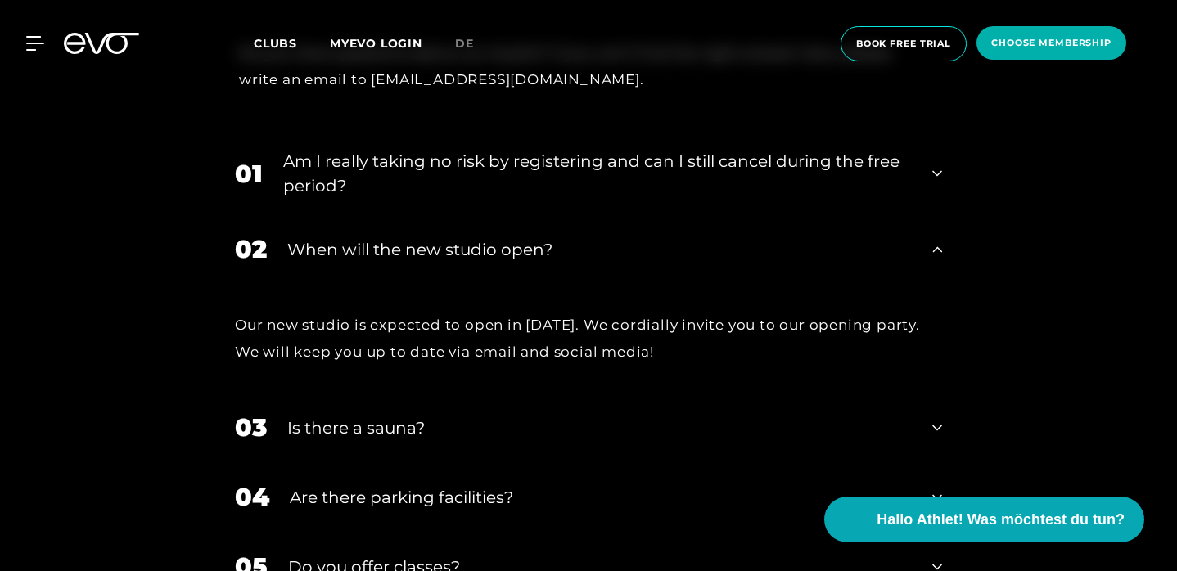
click at [512, 237] on div "When will the new studio open?" at bounding box center [599, 249] width 625 height 25
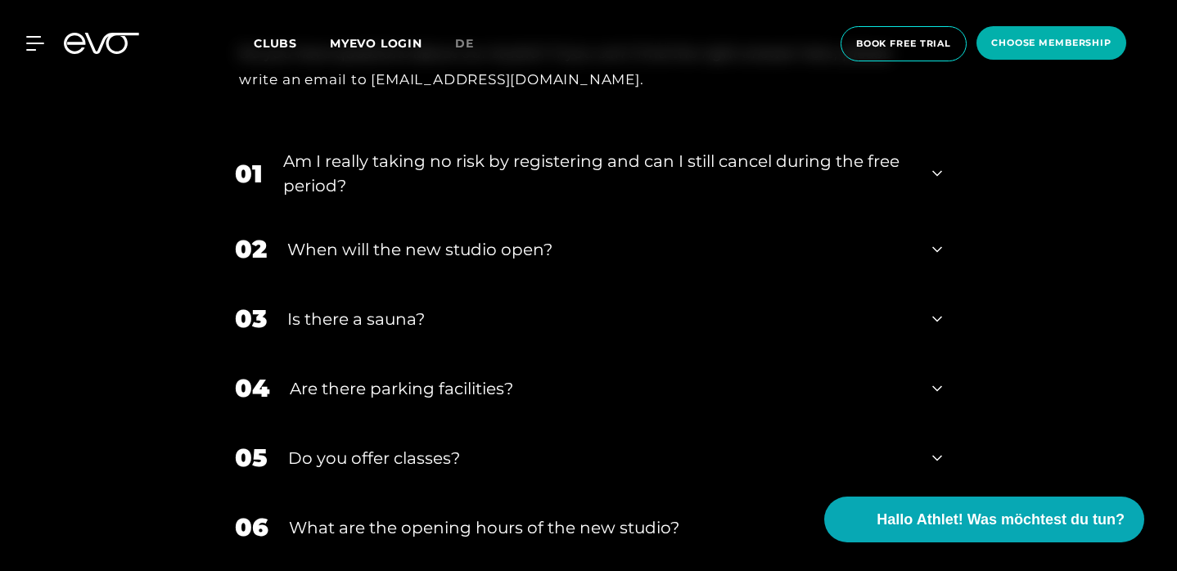
click at [529, 150] on div "Am I really taking no risk by registering and can I still cancel during the fre…" at bounding box center [597, 173] width 629 height 49
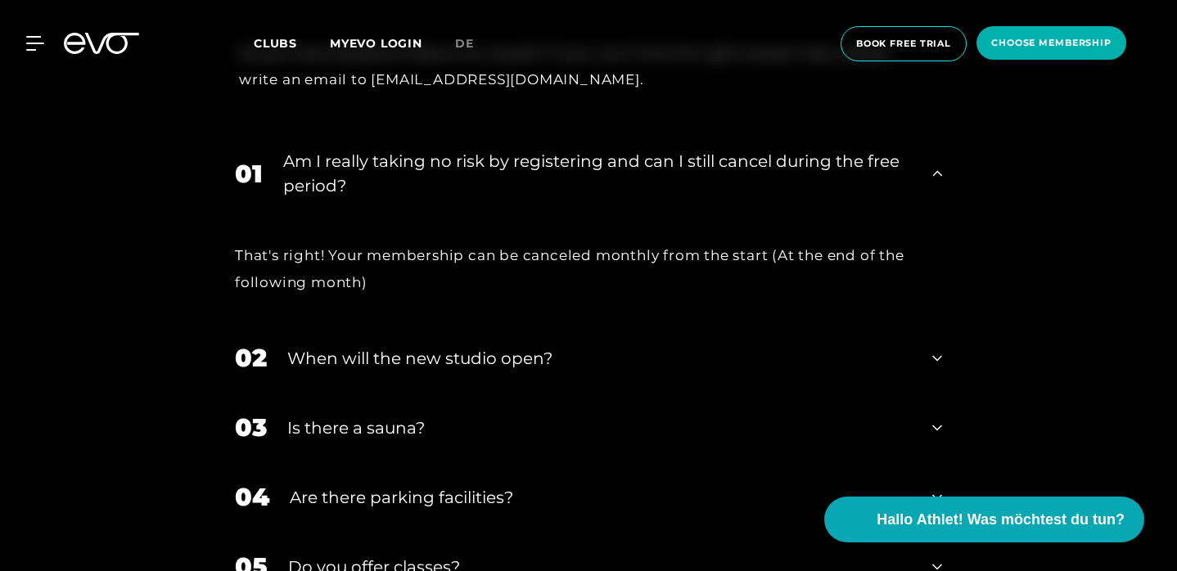
click at [756, 149] on div "Am I really taking no risk by registering and can I still cancel during the fre…" at bounding box center [597, 173] width 629 height 49
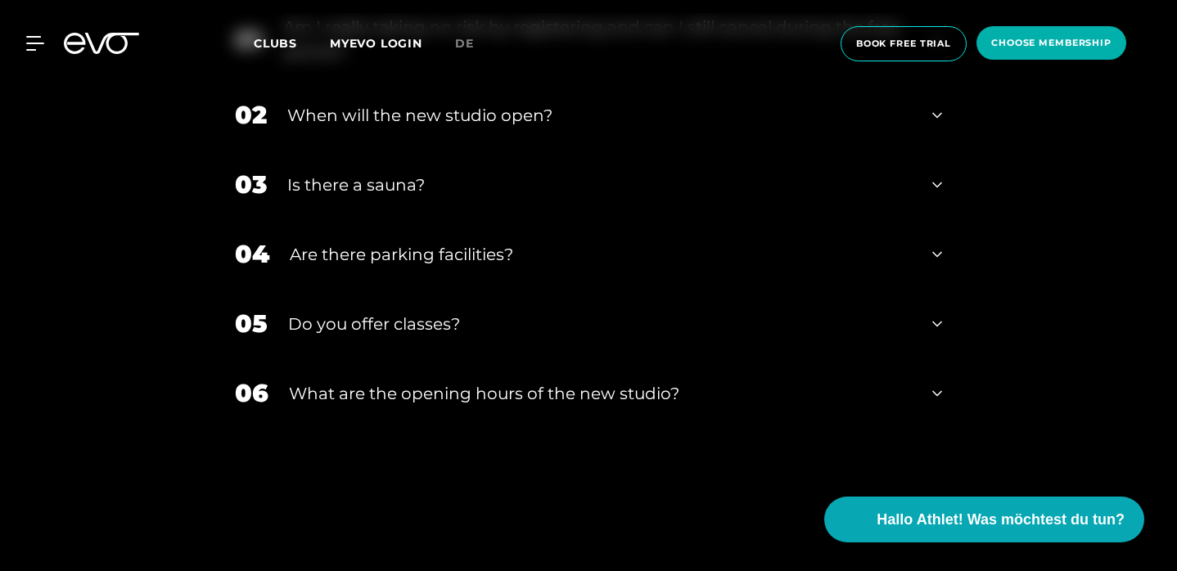
scroll to position [5427, 0]
click at [521, 243] on div "Are there parking facilities?" at bounding box center [601, 255] width 622 height 25
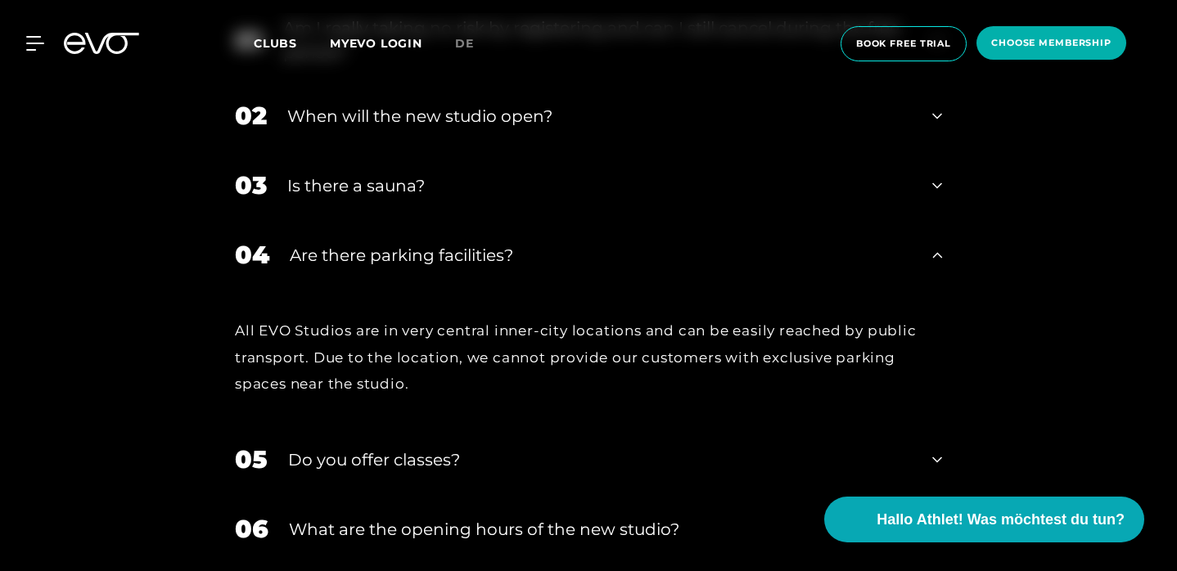
click at [525, 243] on div "Are there parking facilities?" at bounding box center [601, 255] width 622 height 25
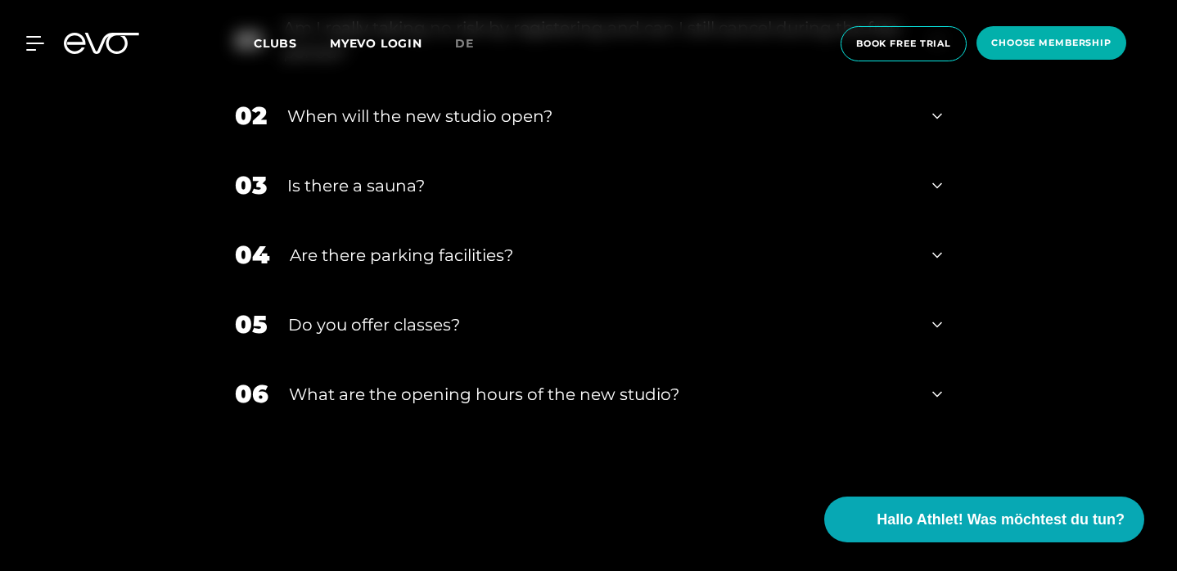
click at [525, 243] on div "Are there parking facilities?" at bounding box center [601, 255] width 622 height 25
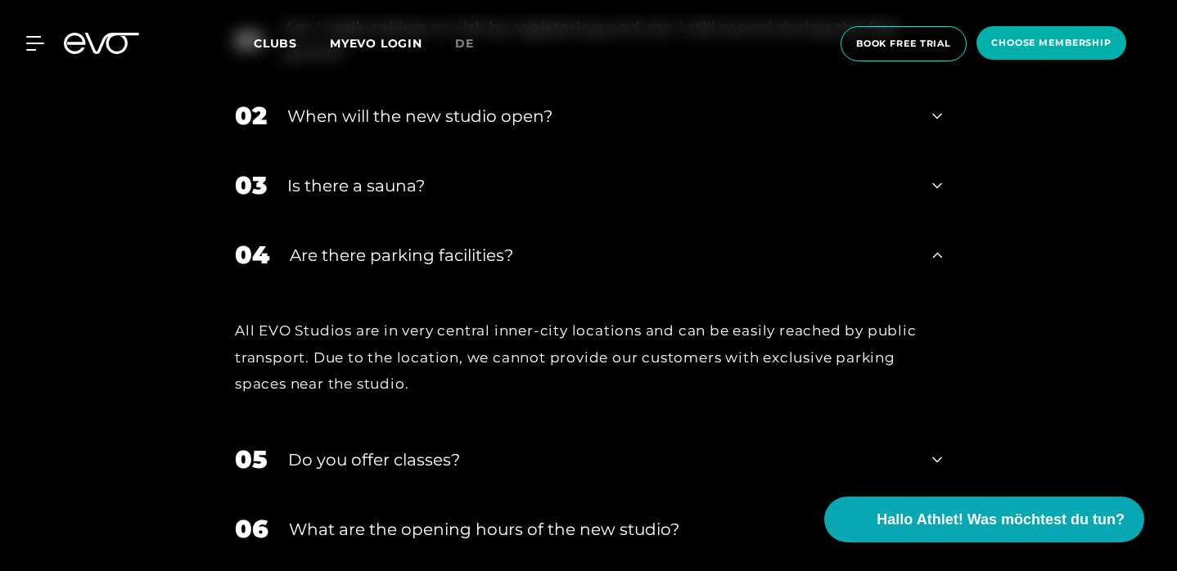
click at [467, 239] on div "04 Are there parking facilities?" at bounding box center [589, 255] width 740 height 70
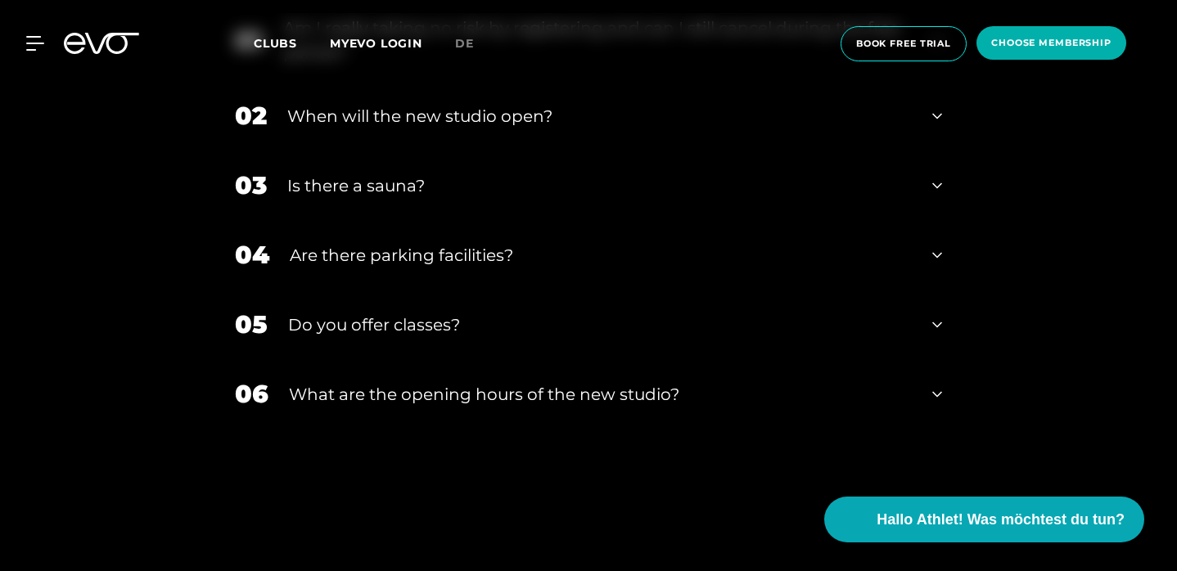
click at [452, 382] on div "What are the opening hours of the new studio?" at bounding box center [600, 394] width 623 height 25
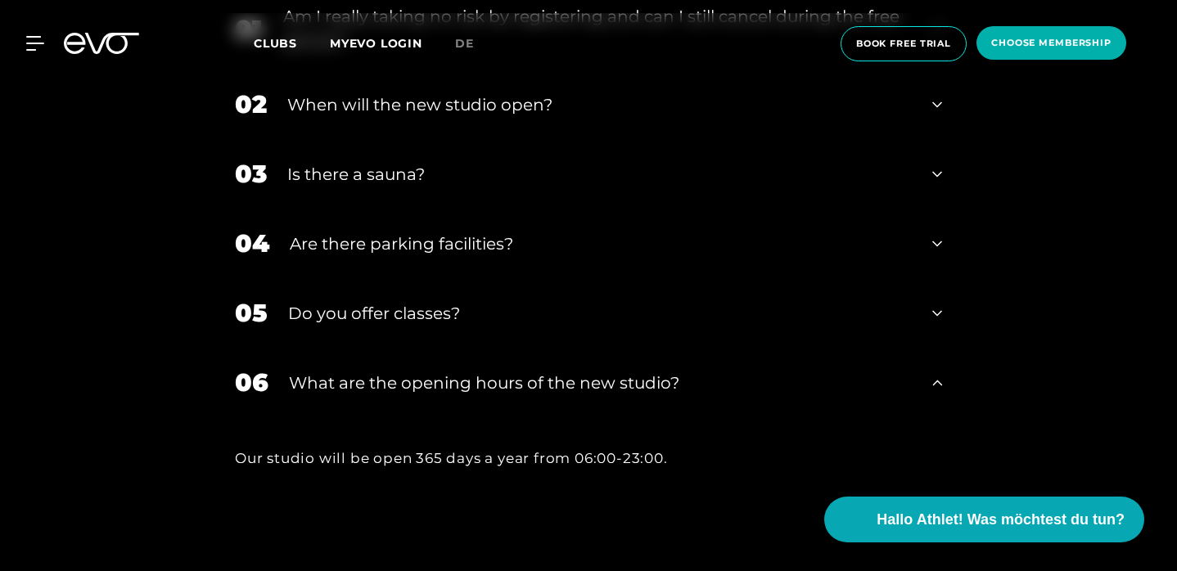
scroll to position [5438, 1]
click at [450, 371] on div "What are the opening hours of the new studio?" at bounding box center [600, 383] width 623 height 25
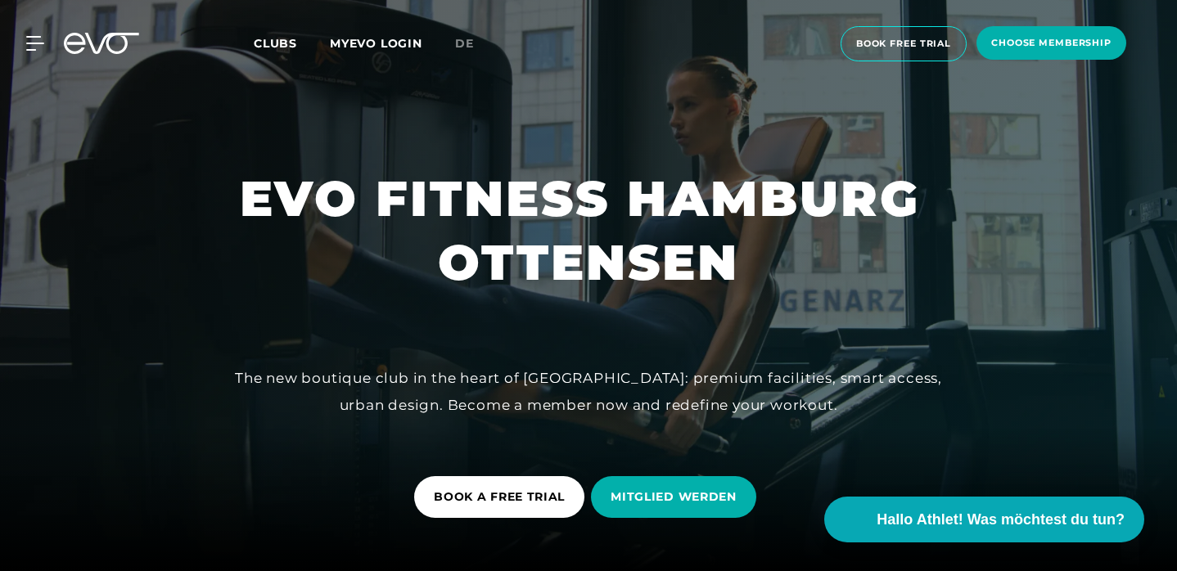
scroll to position [0, 0]
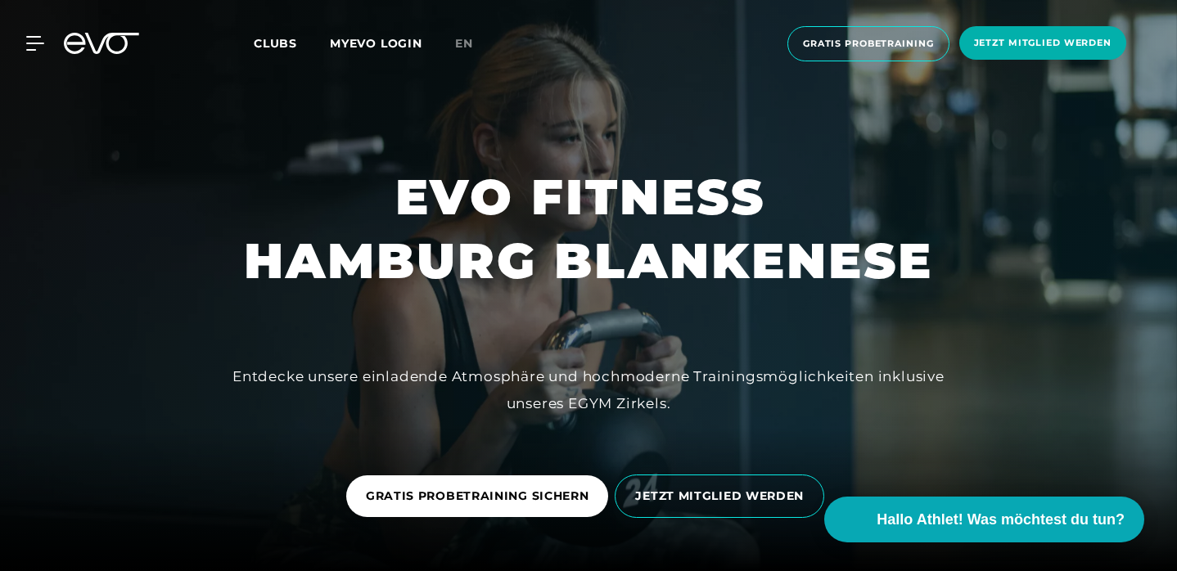
click at [476, 43] on link "en" at bounding box center [474, 43] width 38 height 19
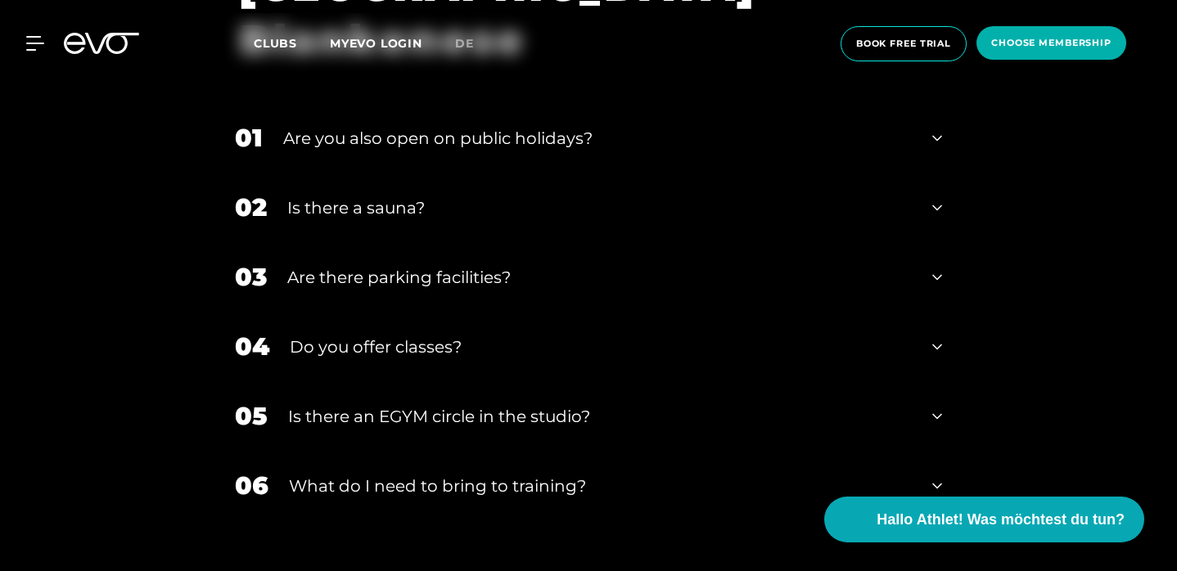
scroll to position [5066, 0]
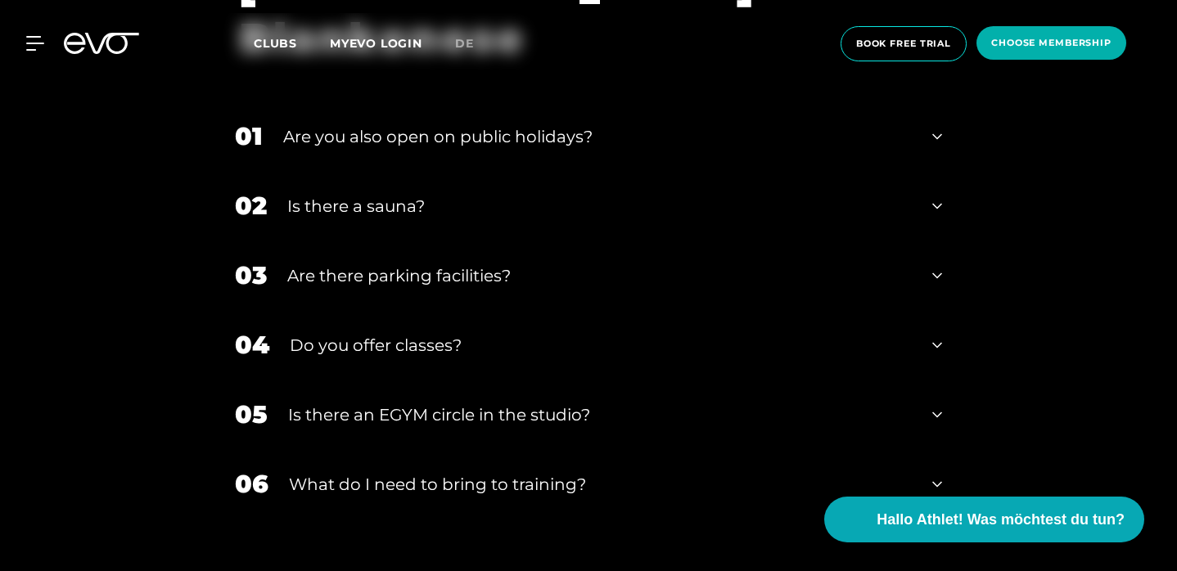
click at [523, 472] on div "What do I need to bring to training?" at bounding box center [600, 484] width 623 height 25
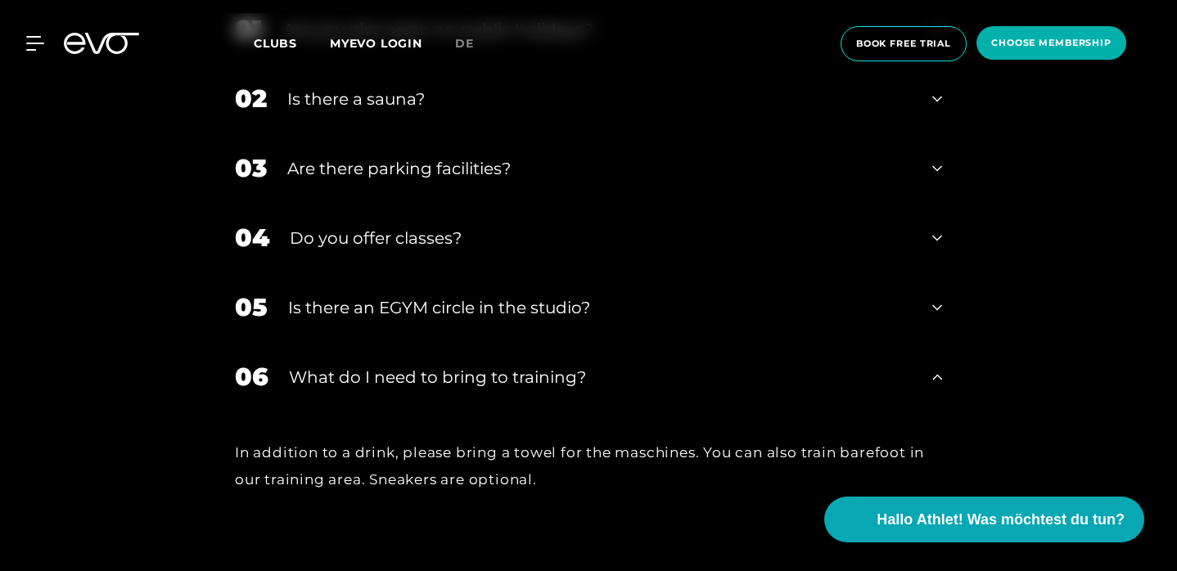
scroll to position [5186, 0]
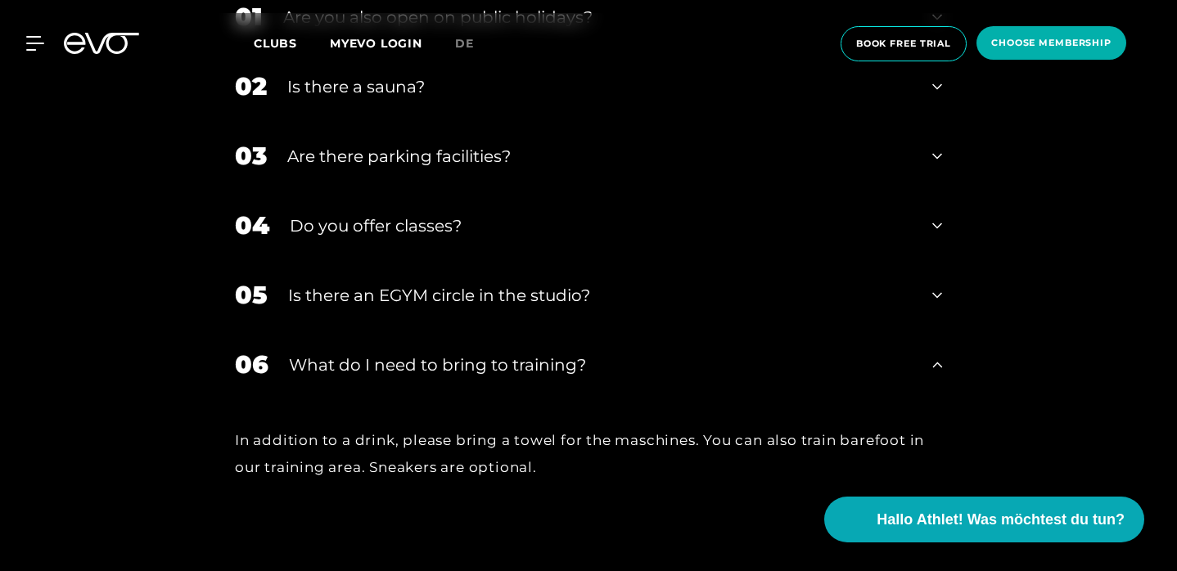
click at [512, 353] on div "What do I need to bring to training?" at bounding box center [600, 365] width 623 height 25
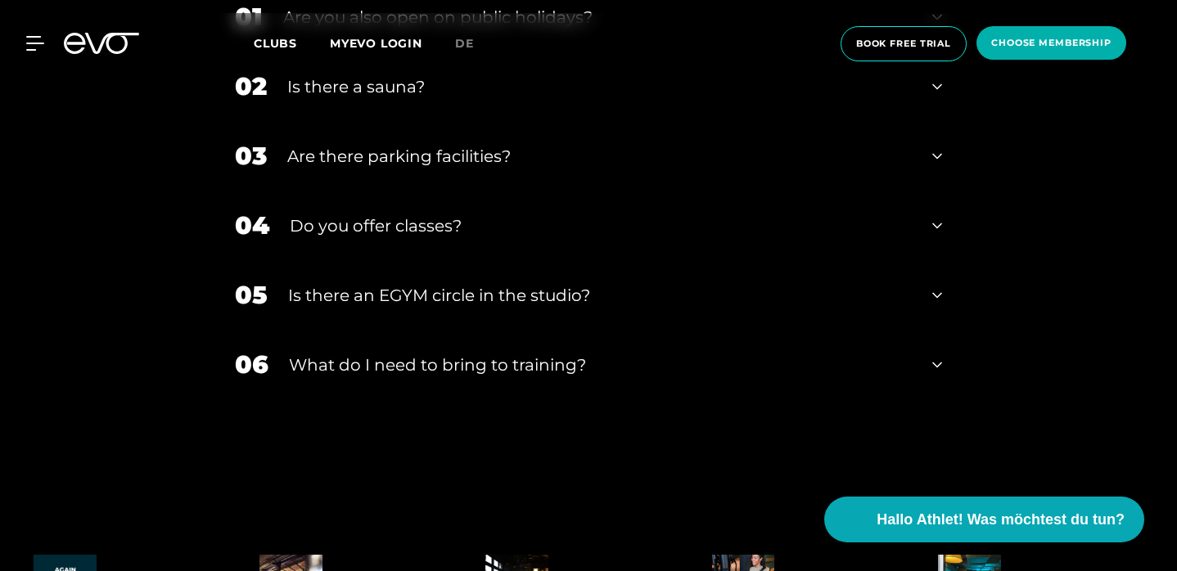
click at [512, 283] on div "Is there an EGYM circle in the studio?" at bounding box center [600, 295] width 624 height 25
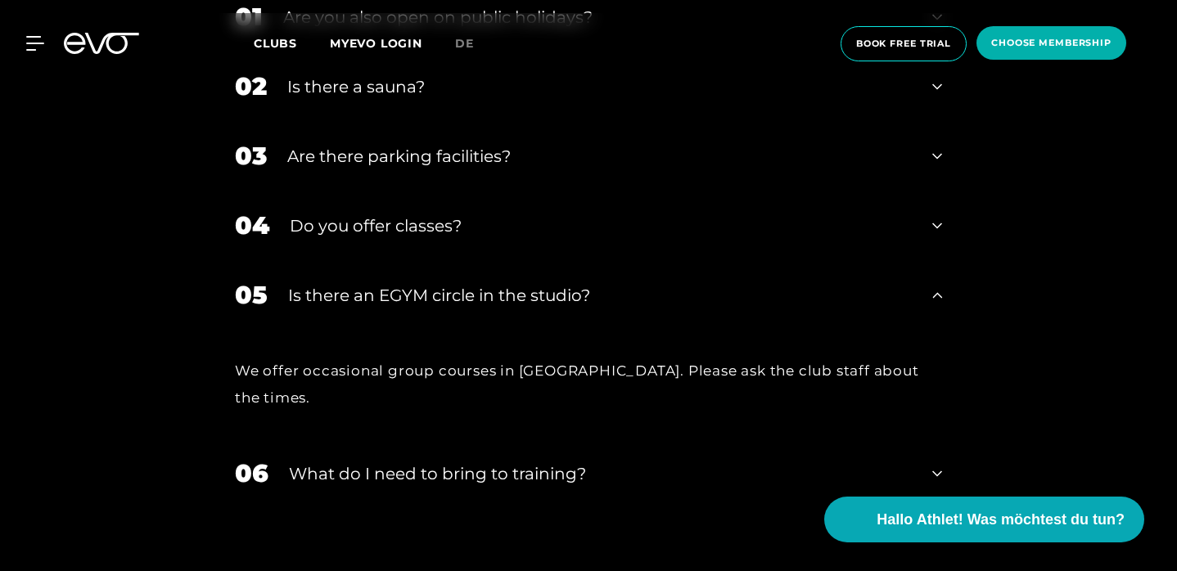
scroll to position [5197, 0]
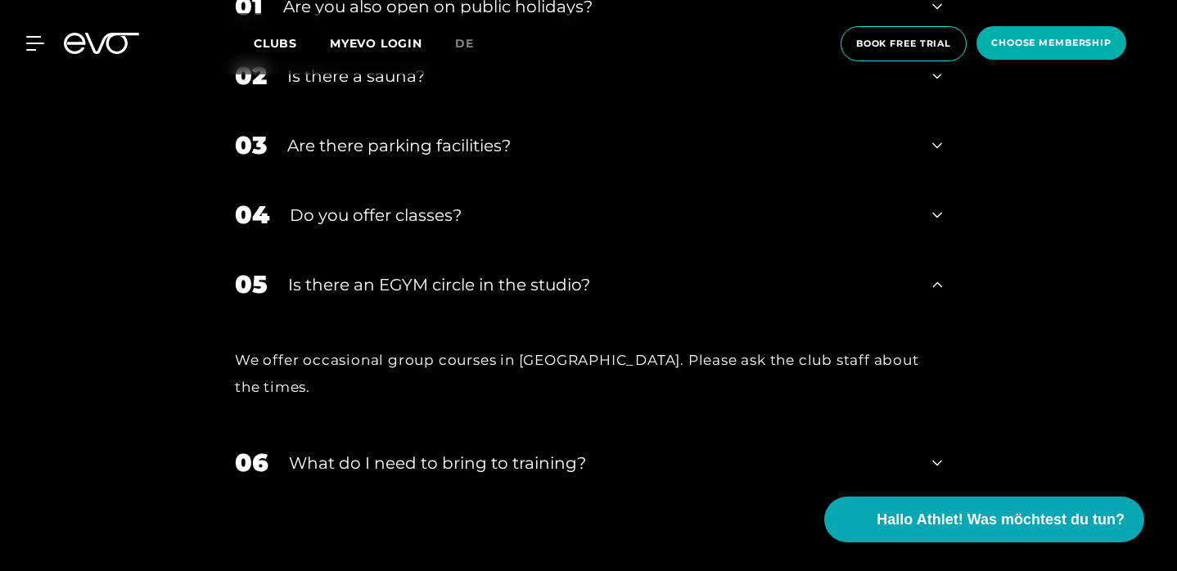
click at [512, 273] on div "Is there an EGYM circle in the studio?" at bounding box center [600, 285] width 624 height 25
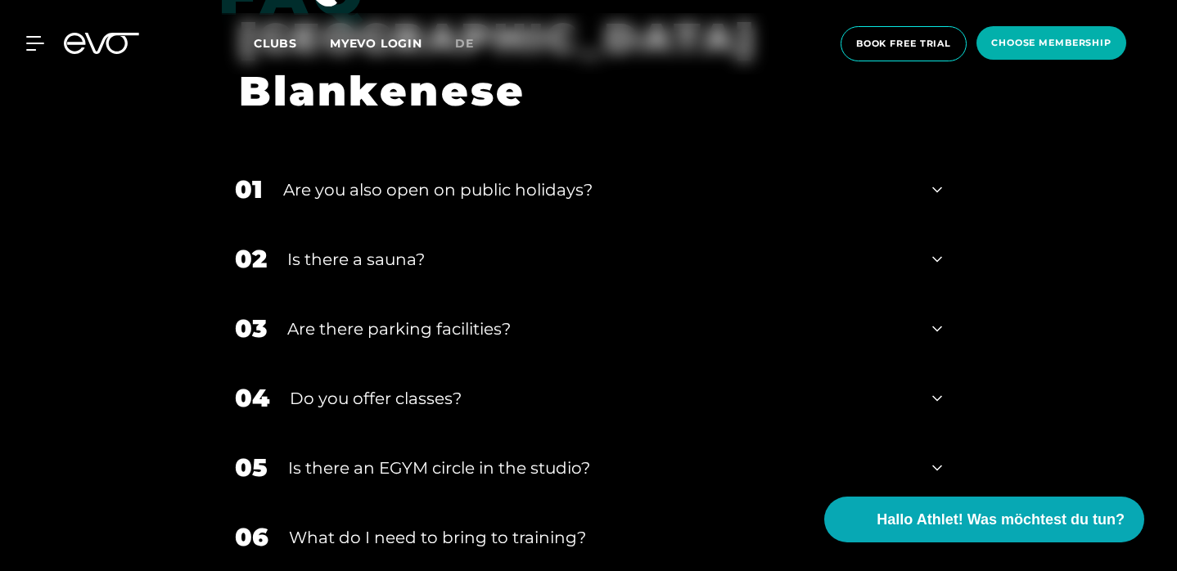
scroll to position [5013, 0]
click at [433, 247] on div "Is there a sauna?" at bounding box center [599, 259] width 625 height 25
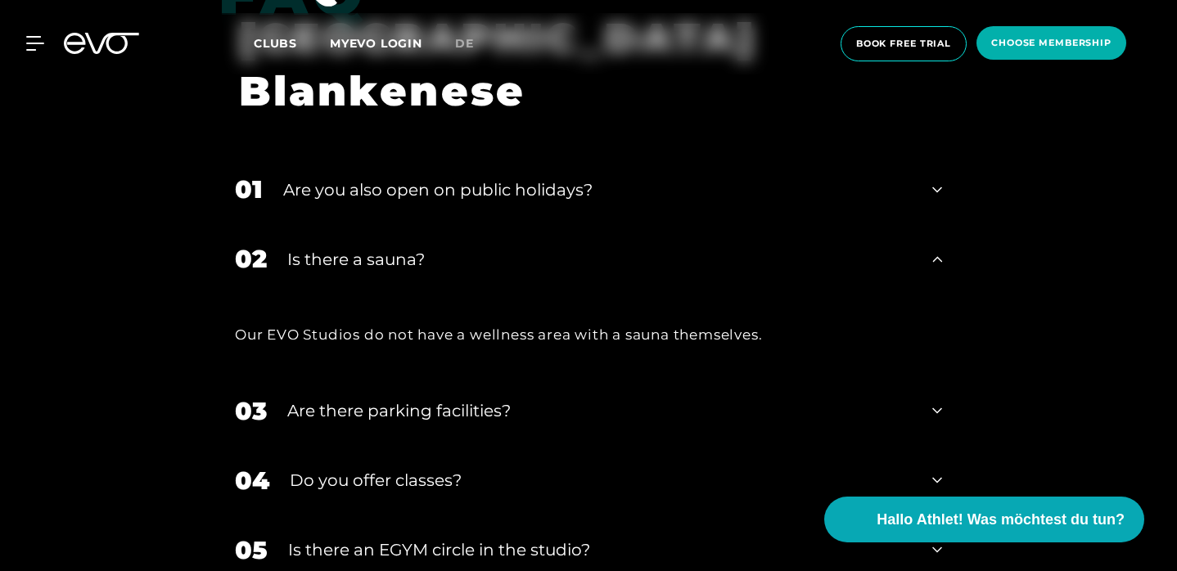
click at [433, 247] on div "Is there a sauna?" at bounding box center [599, 259] width 625 height 25
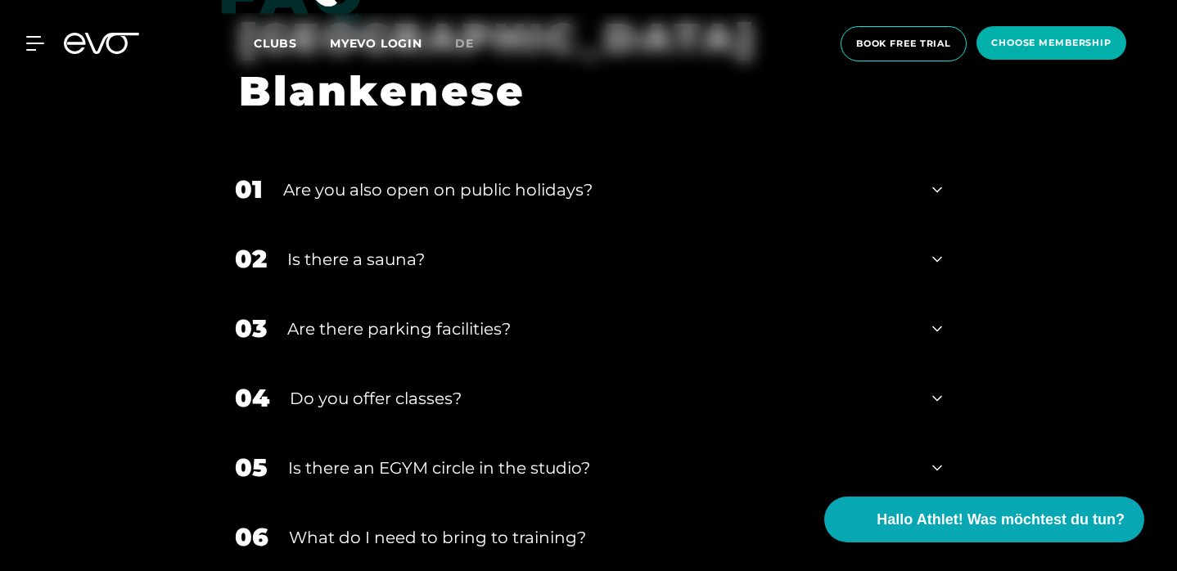
click at [445, 317] on div "Are there parking facilities?" at bounding box center [599, 329] width 625 height 25
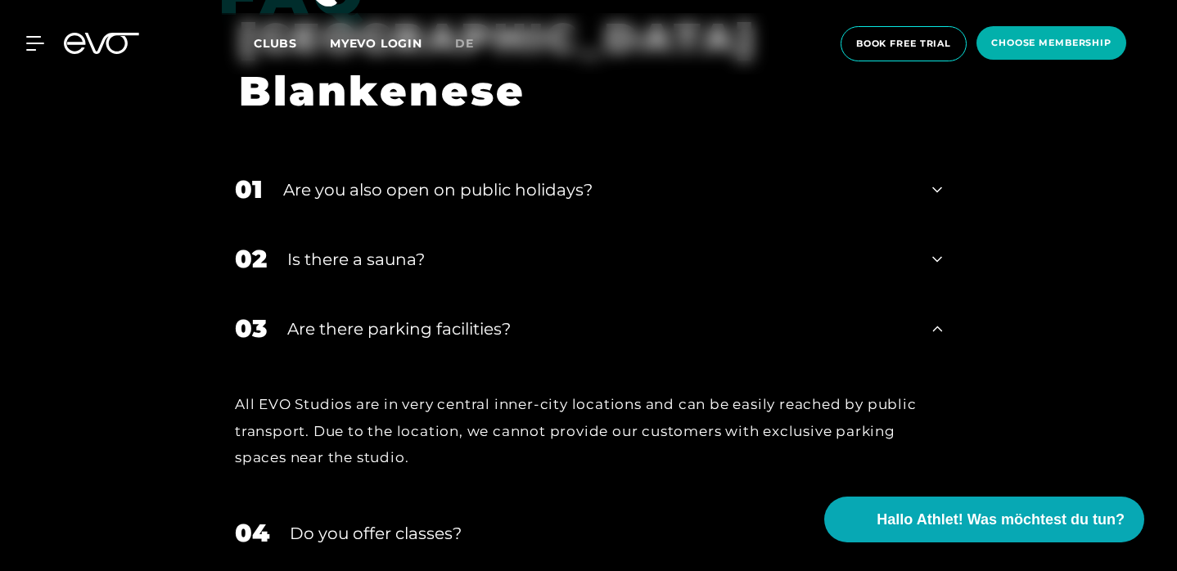
click at [456, 317] on div "Are there parking facilities?" at bounding box center [599, 329] width 625 height 25
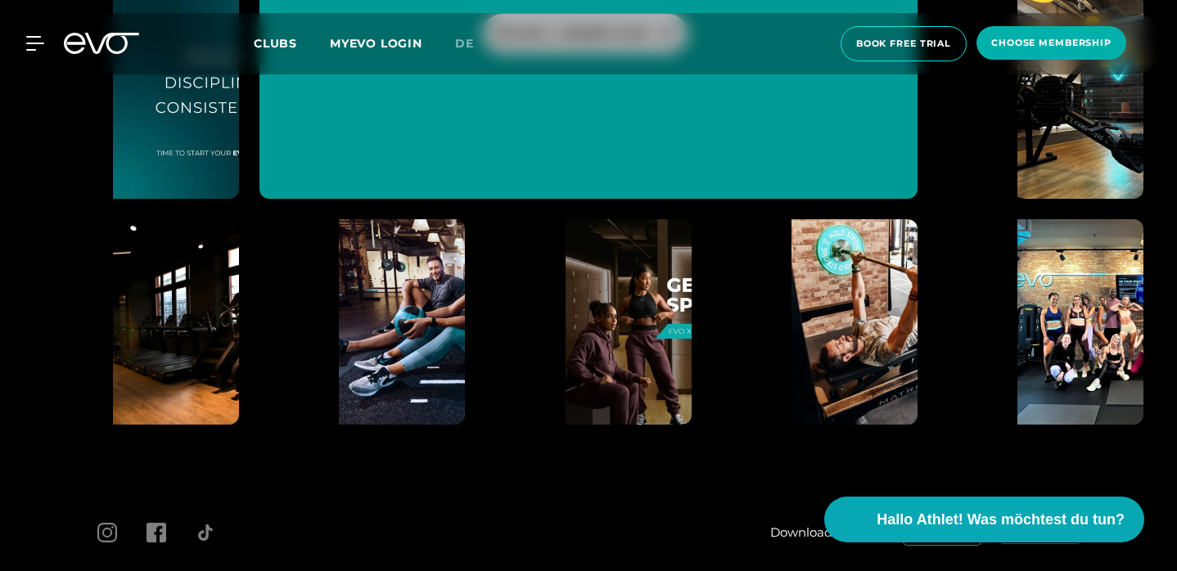
scroll to position [6061, 0]
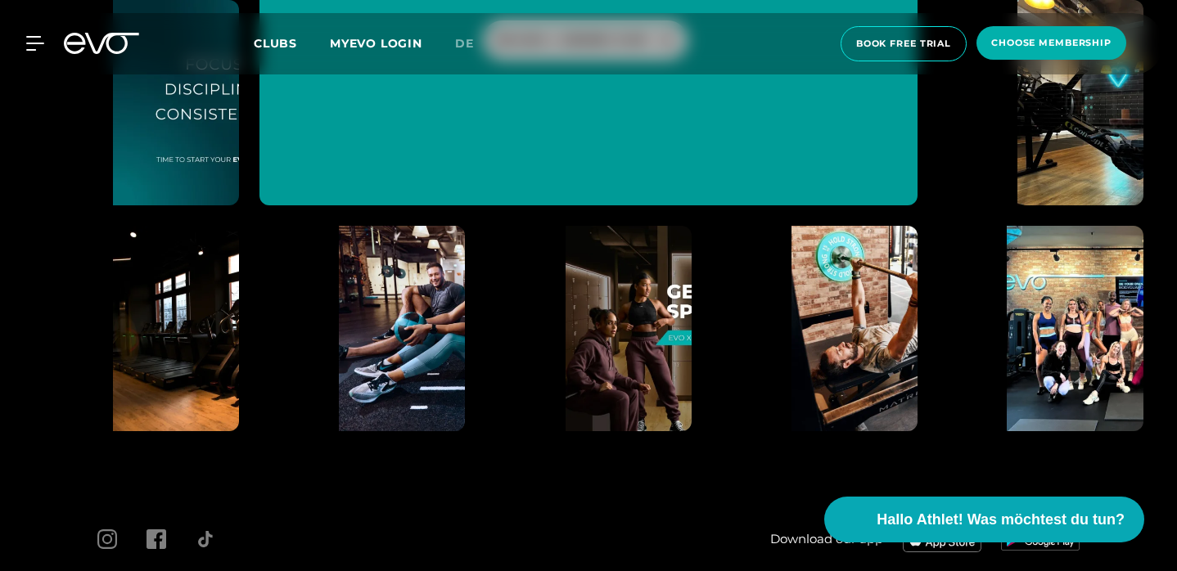
click at [1056, 291] on img at bounding box center [1120, 328] width 226 height 226
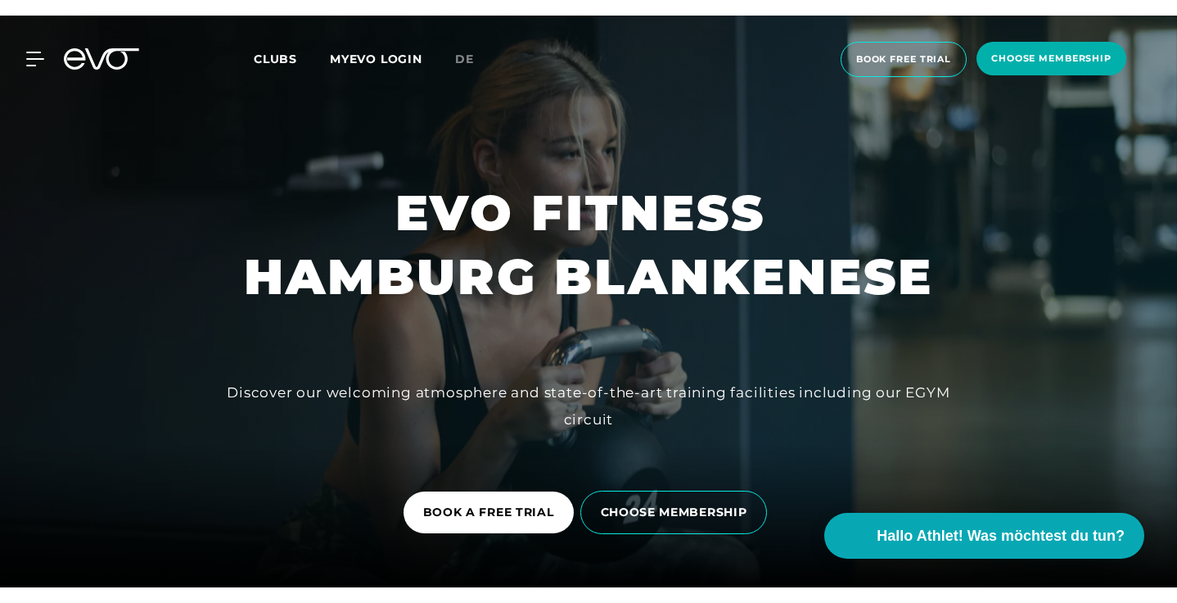
scroll to position [0, 0]
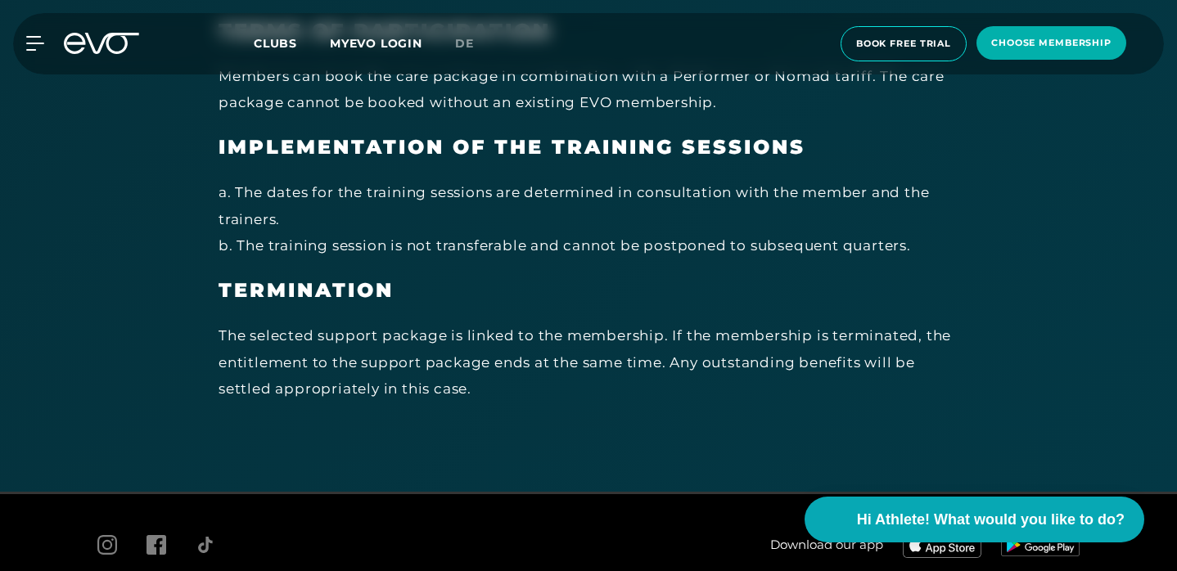
scroll to position [8641, 0]
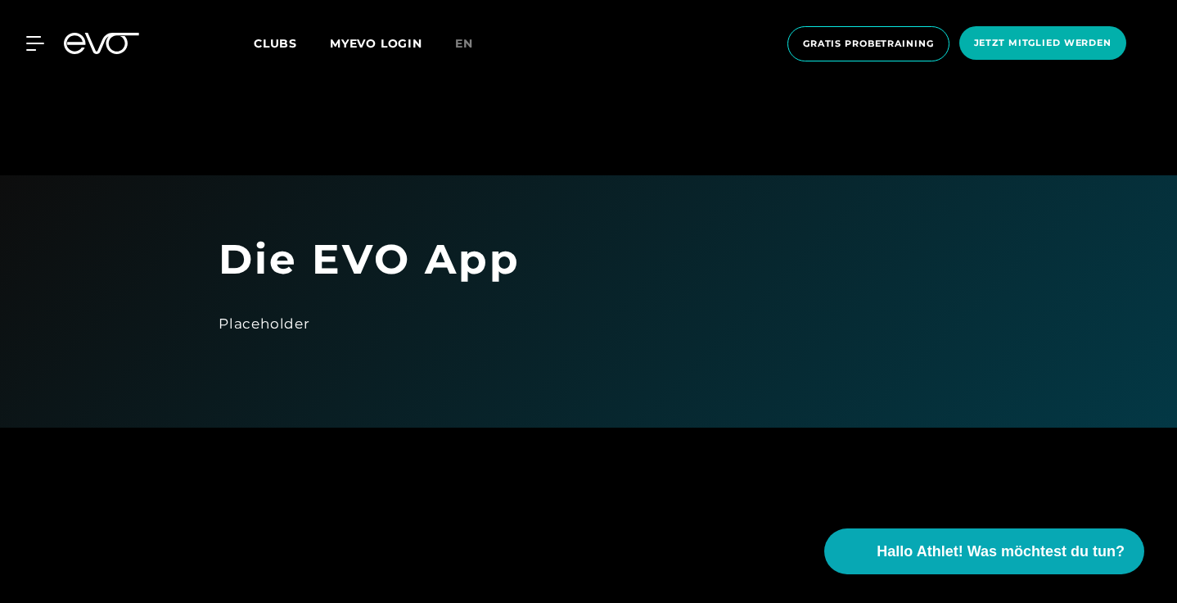
click at [421, 253] on h1 "Die EVO App" at bounding box center [587, 258] width 737 height 53
click at [466, 48] on span "en" at bounding box center [464, 43] width 18 height 15
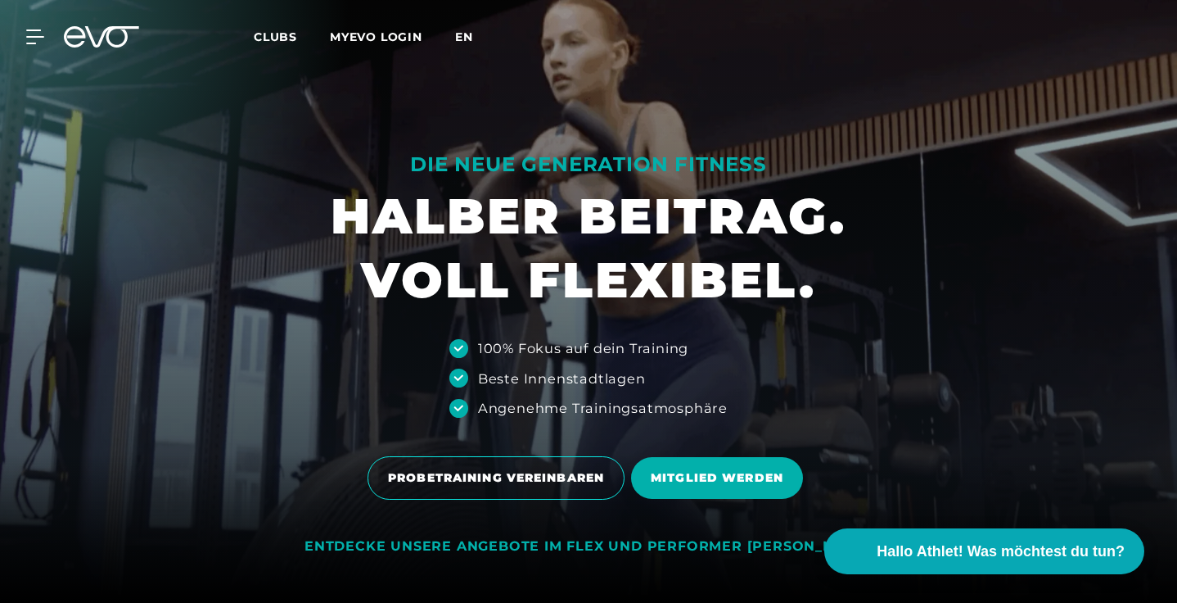
click at [466, 30] on span "en" at bounding box center [464, 36] width 18 height 15
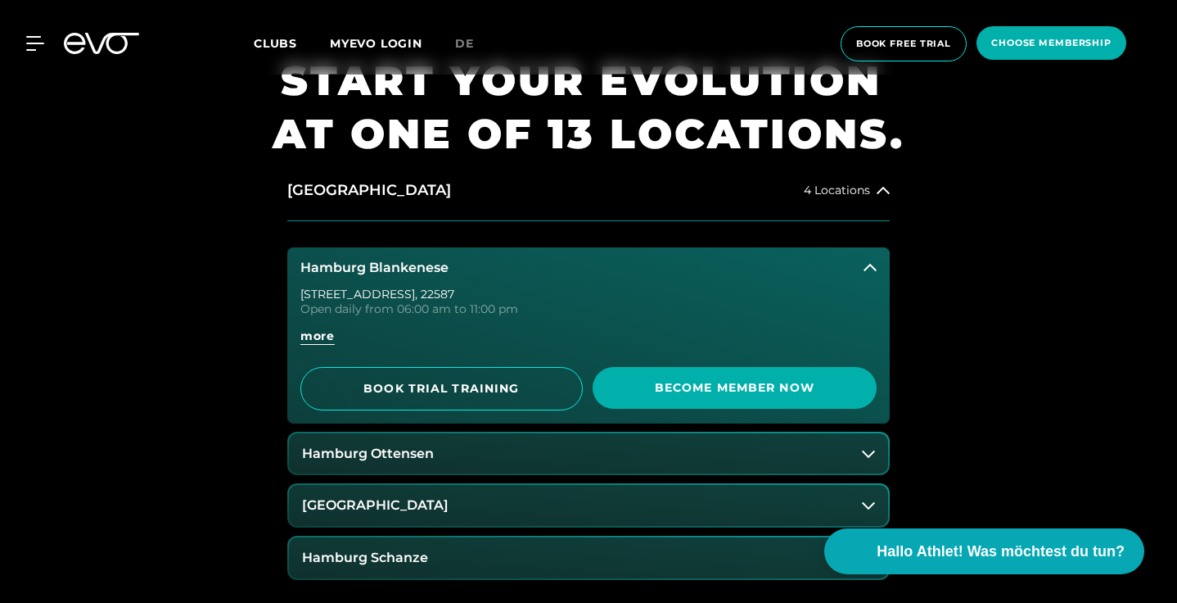
scroll to position [1128, 0]
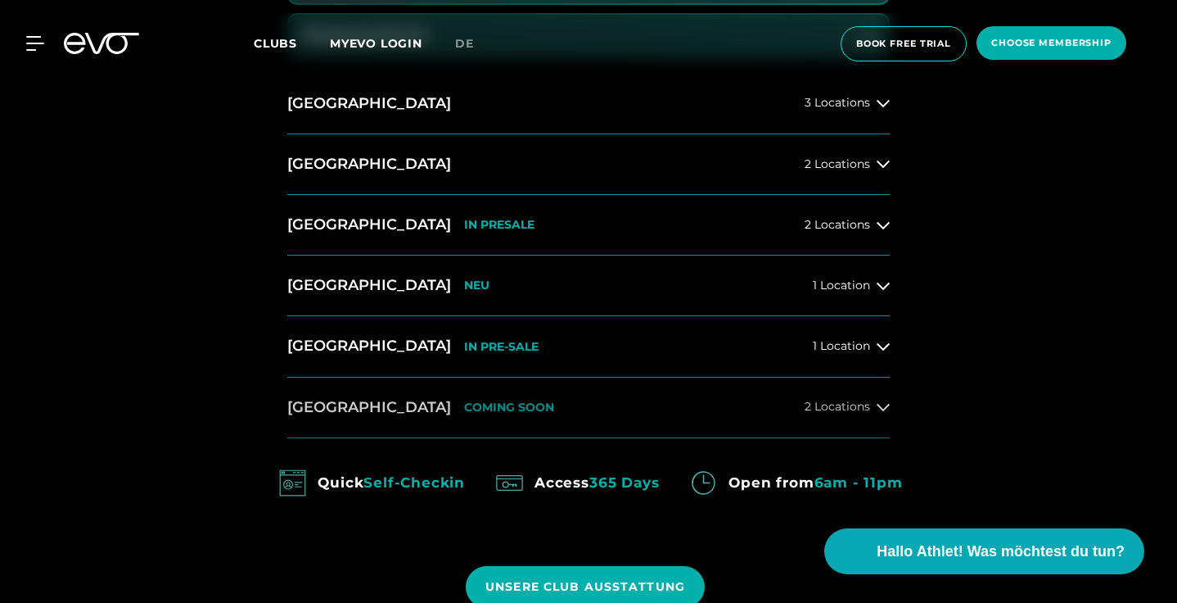
click at [464, 400] on p "COMING SOON" at bounding box center [509, 407] width 90 height 14
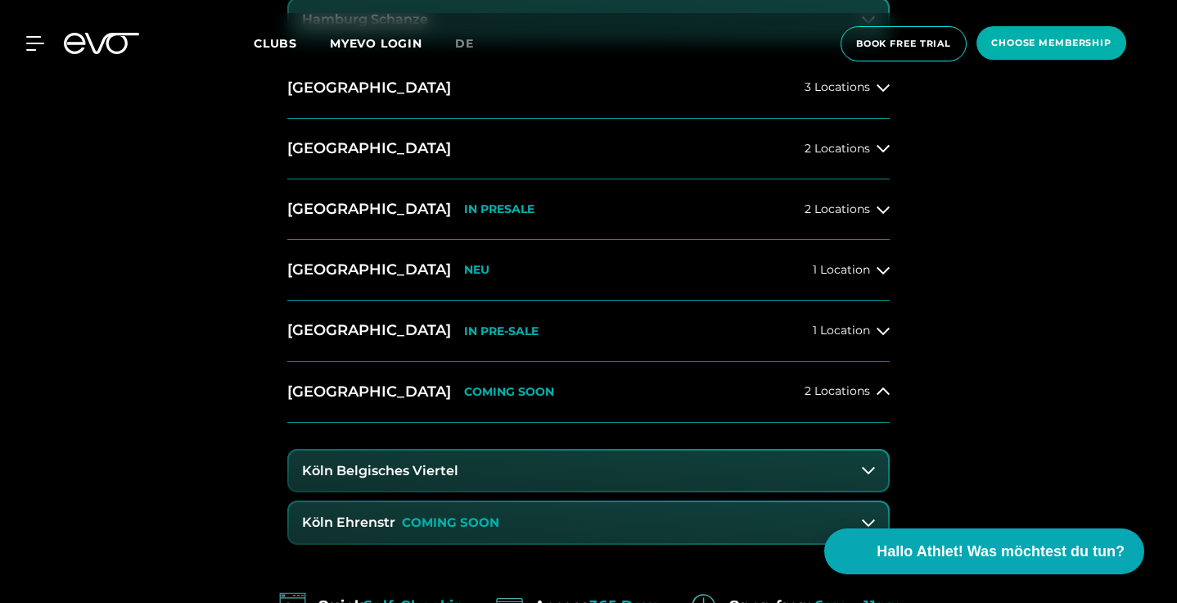
scroll to position [1145, 0]
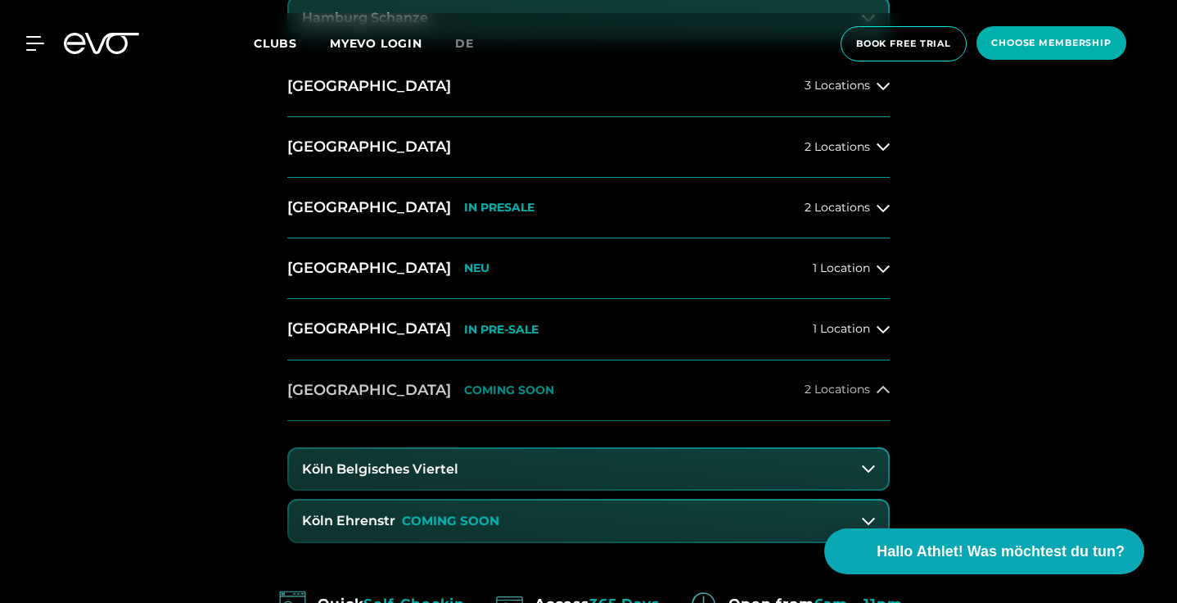
click at [433, 389] on button "Köln COMING SOON 2 Locations" at bounding box center [588, 390] width 603 height 61
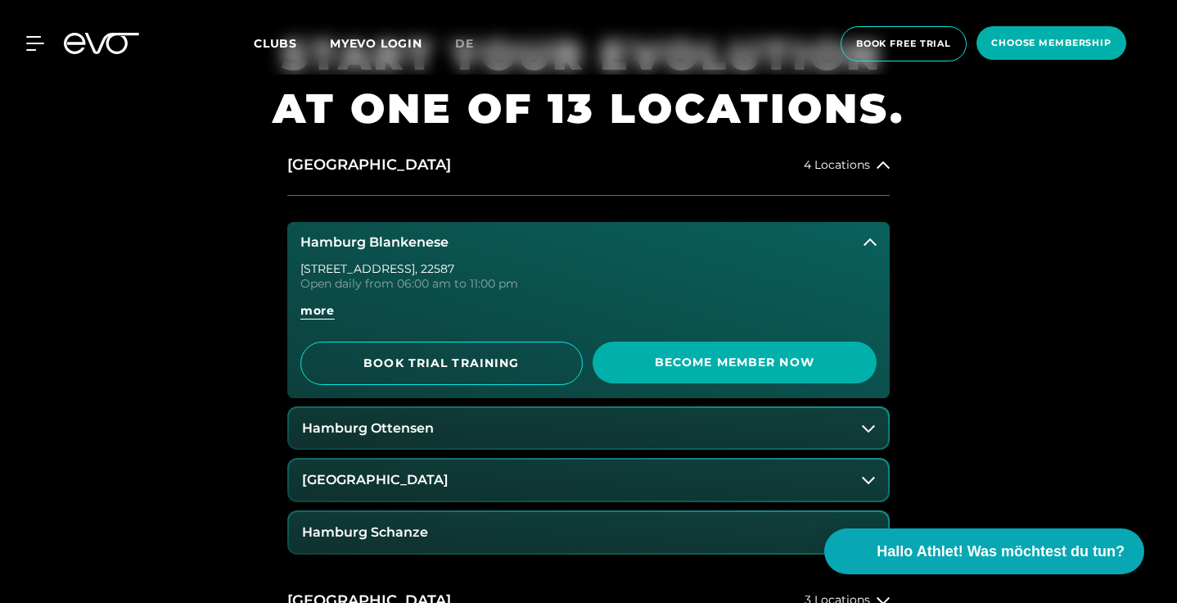
scroll to position [626, 0]
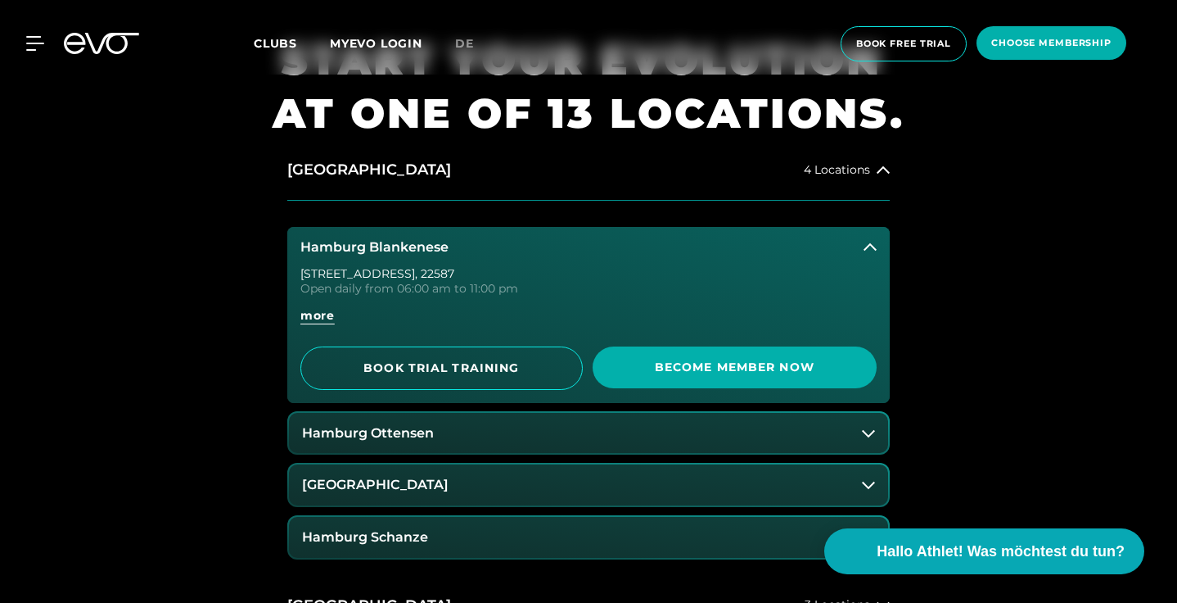
click at [713, 236] on button "Hamburg Blankenese" at bounding box center [588, 247] width 603 height 41
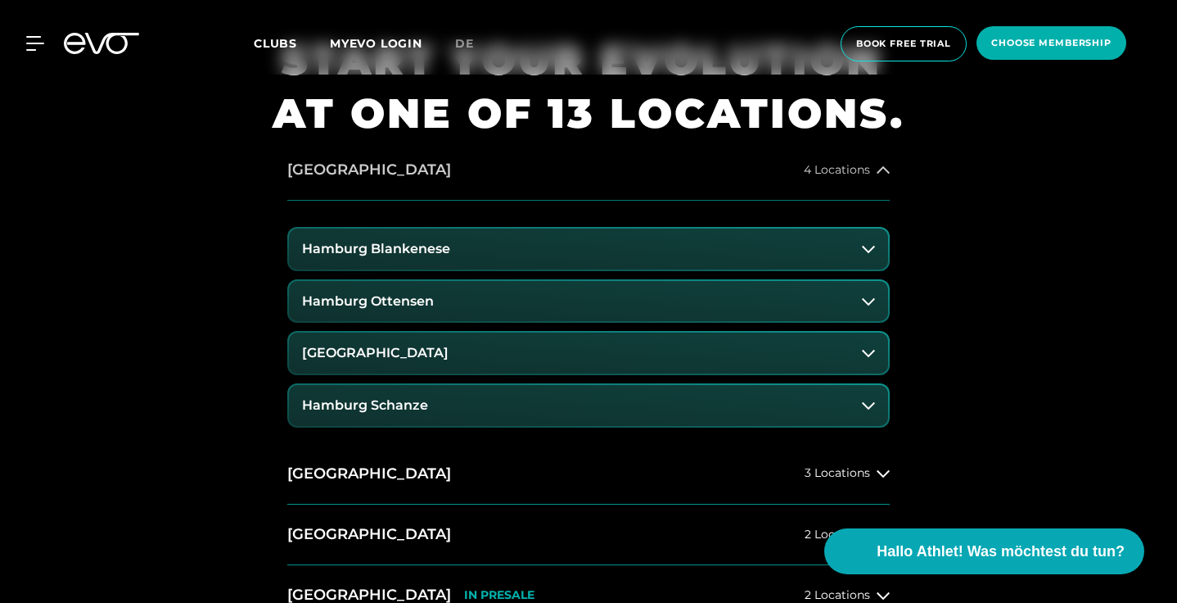
click at [804, 154] on button "Hamburg 4 Locations" at bounding box center [588, 170] width 603 height 61
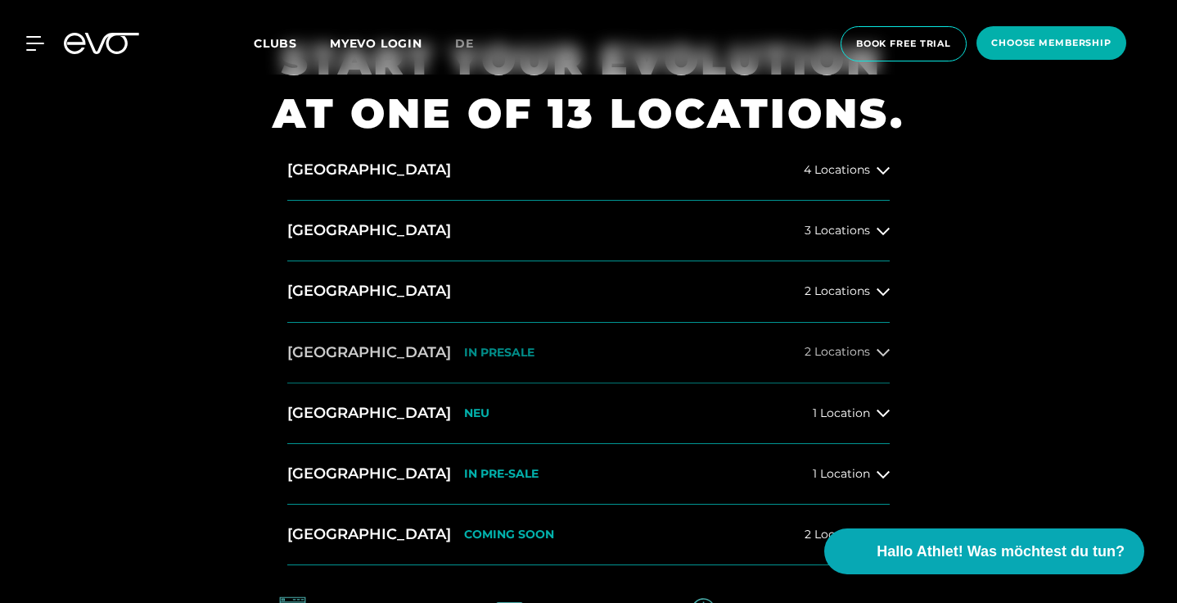
scroll to position [638, 0]
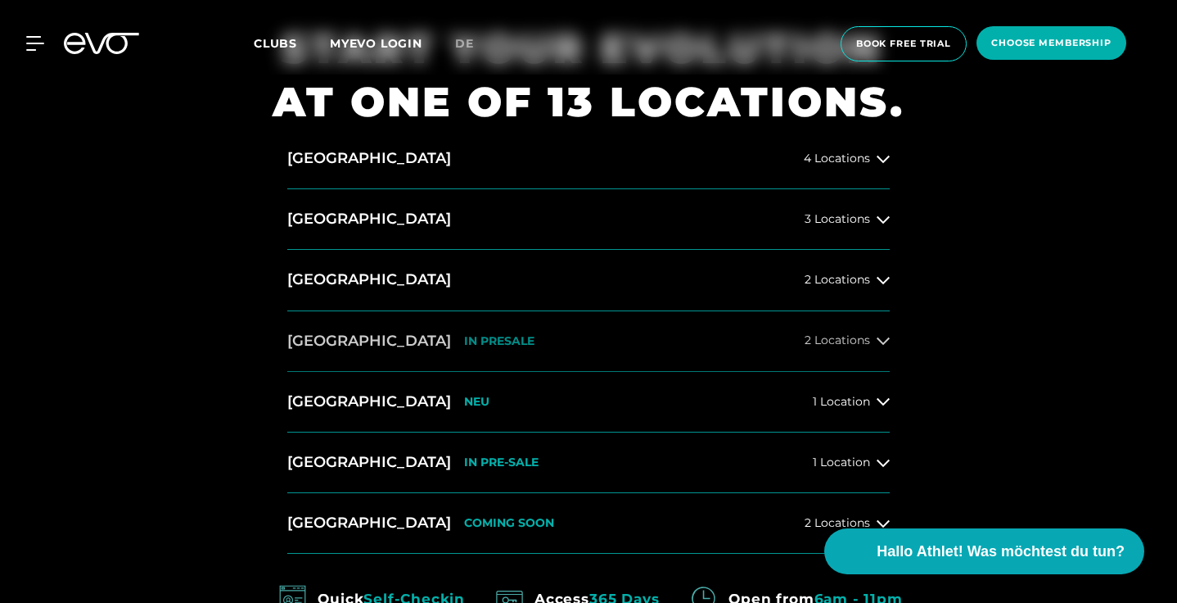
click at [801, 342] on button "München IN PRESALE 2 Locations" at bounding box center [588, 341] width 603 height 61
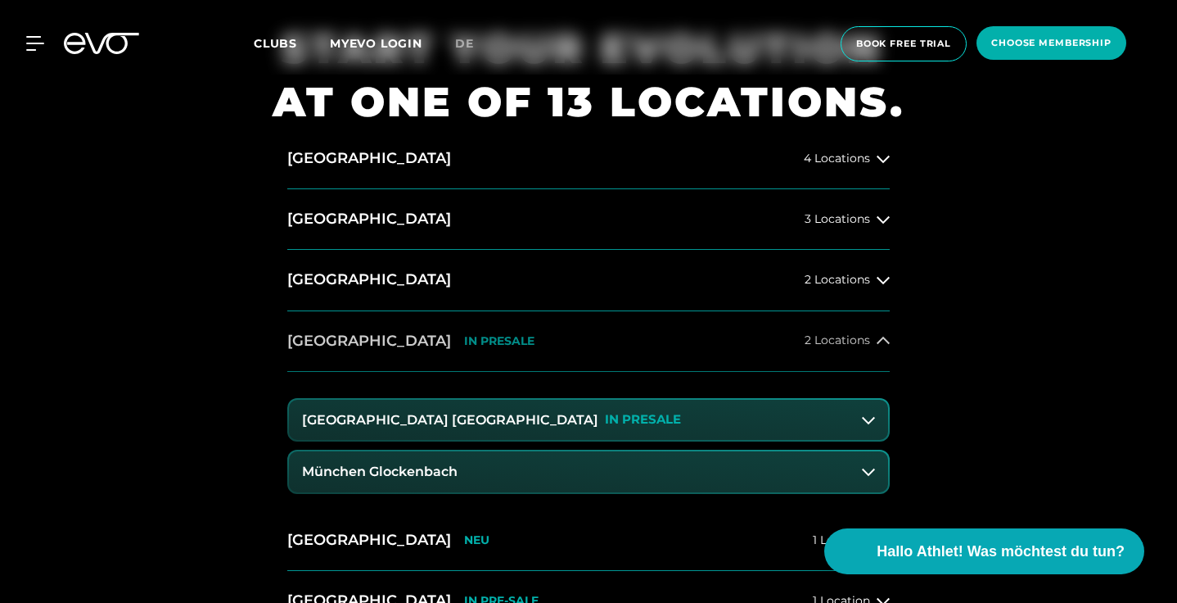
click at [801, 342] on button "München IN PRESALE 2 Locations" at bounding box center [588, 341] width 603 height 61
